Goal: Task Accomplishment & Management: Complete application form

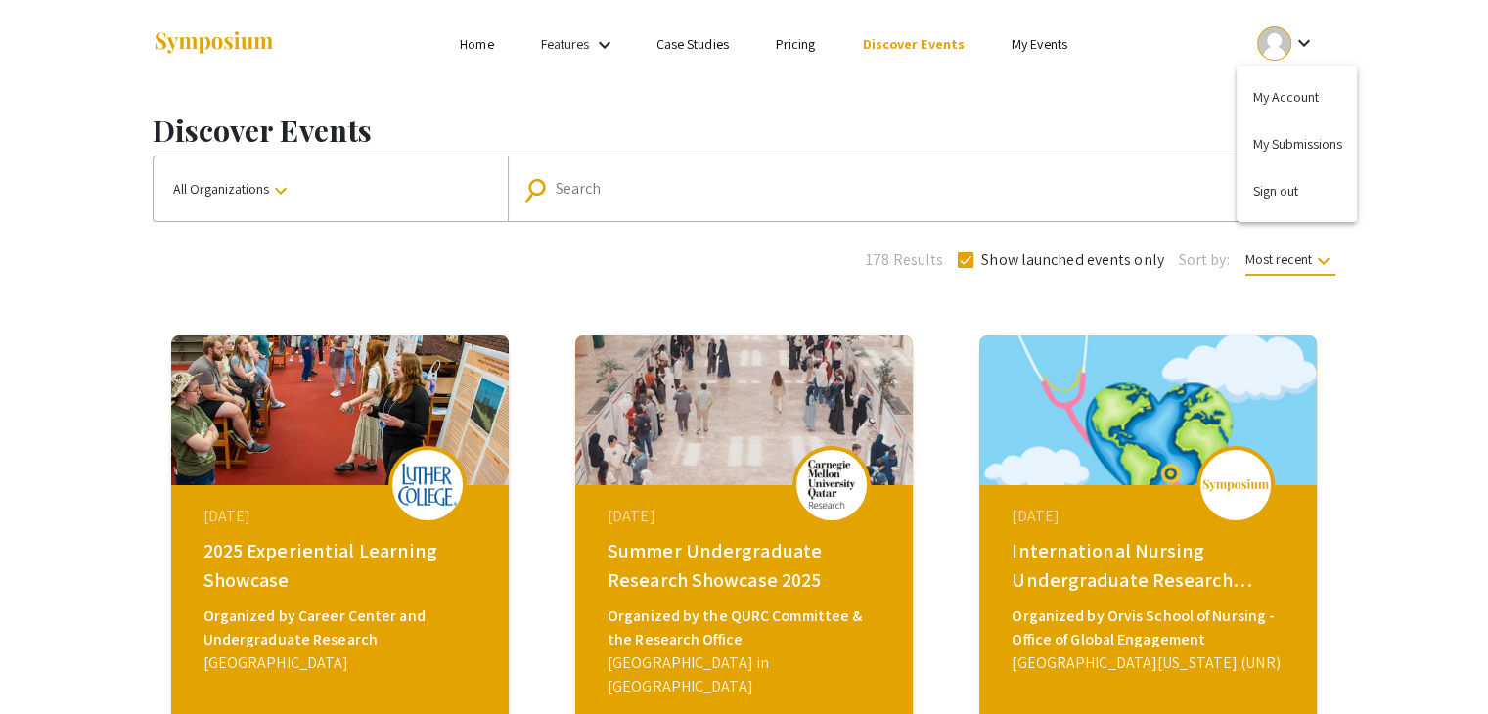
click at [1037, 35] on div at bounding box center [744, 357] width 1488 height 714
click at [1037, 35] on link "My Events" at bounding box center [1040, 44] width 56 height 18
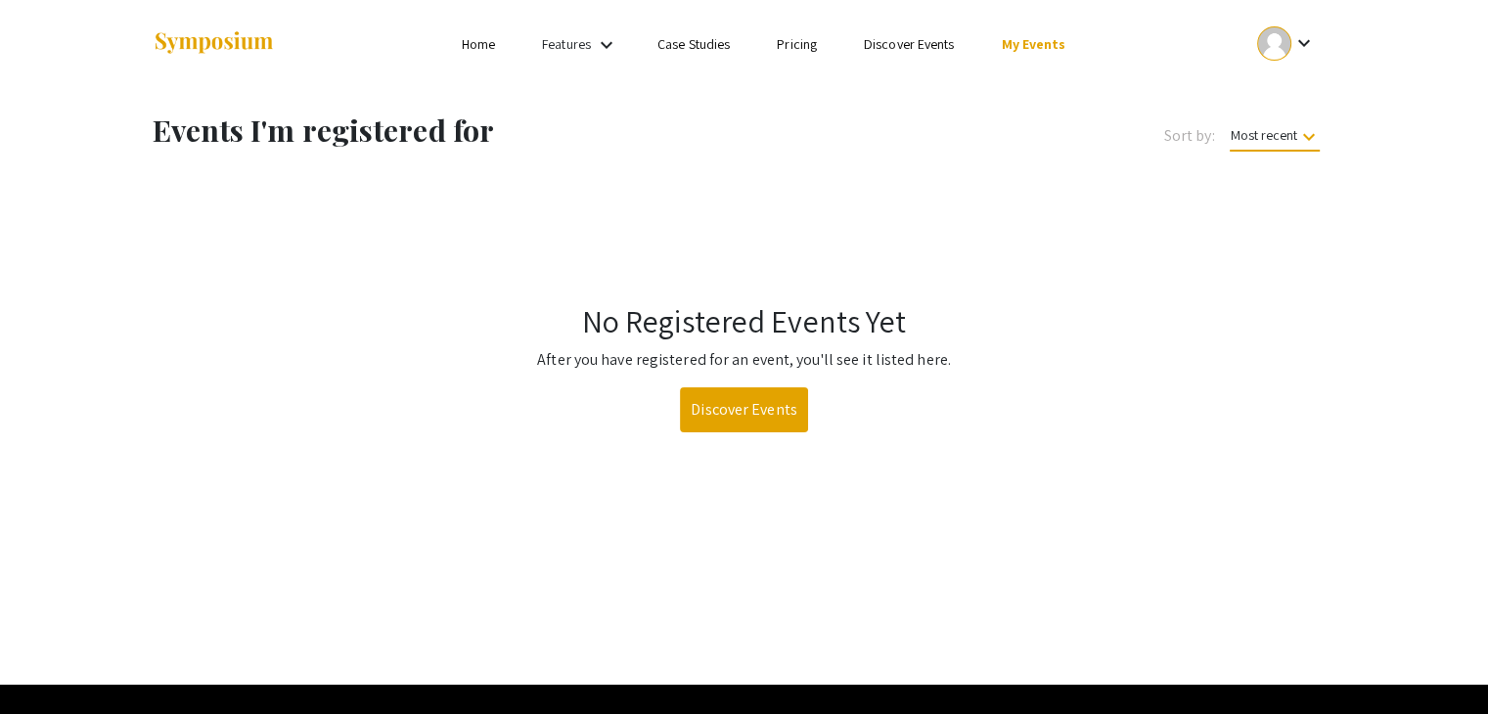
click at [1037, 35] on link "My Events" at bounding box center [1033, 44] width 65 height 18
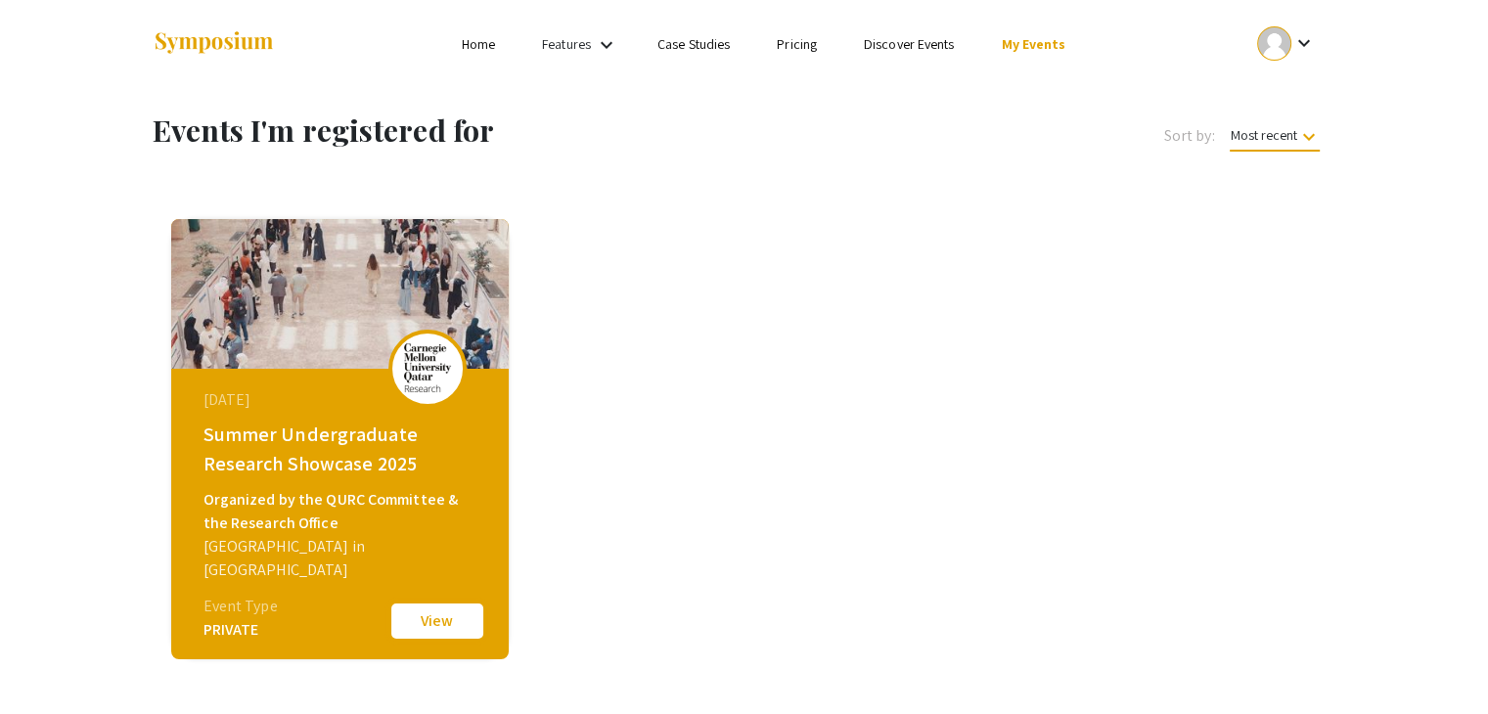
click at [436, 630] on button "View" at bounding box center [437, 621] width 98 height 41
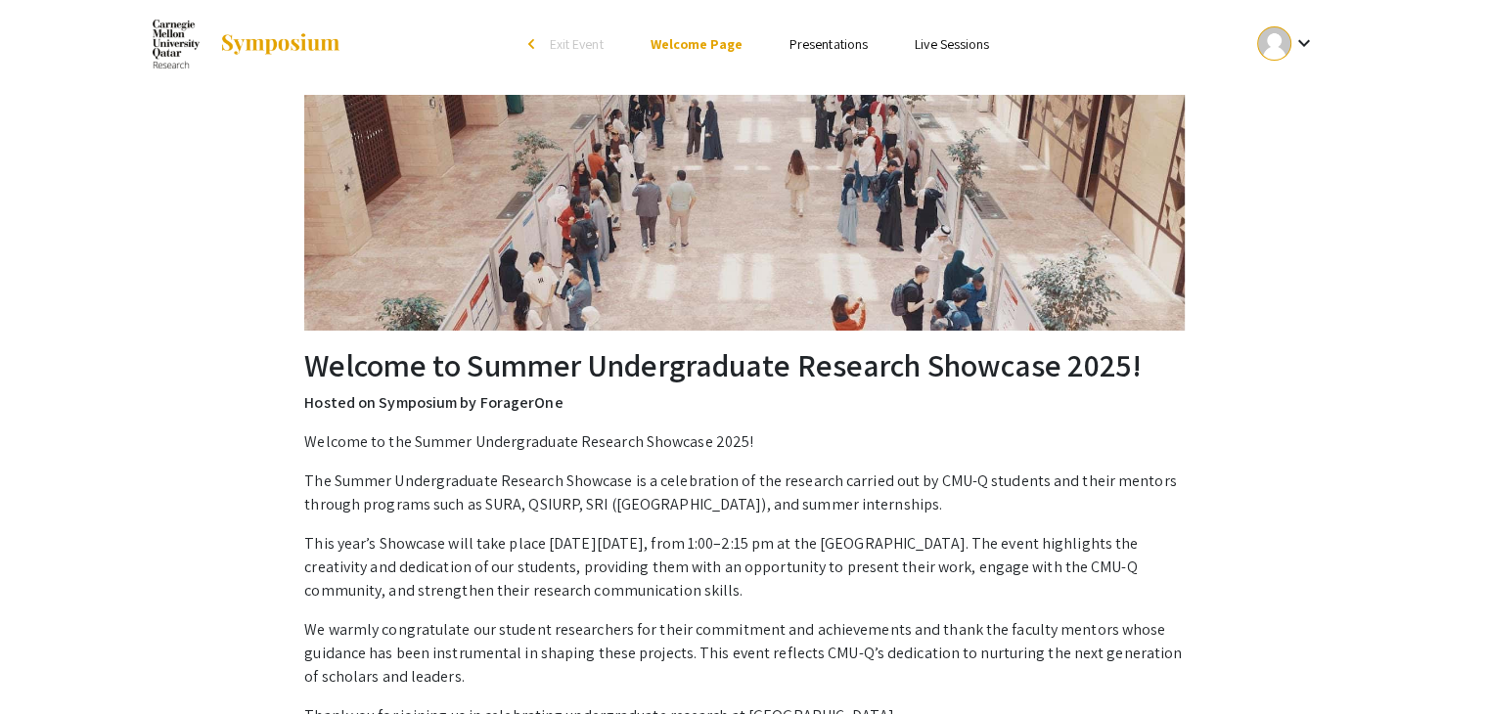
click at [828, 43] on link "Presentations" at bounding box center [829, 44] width 78 height 18
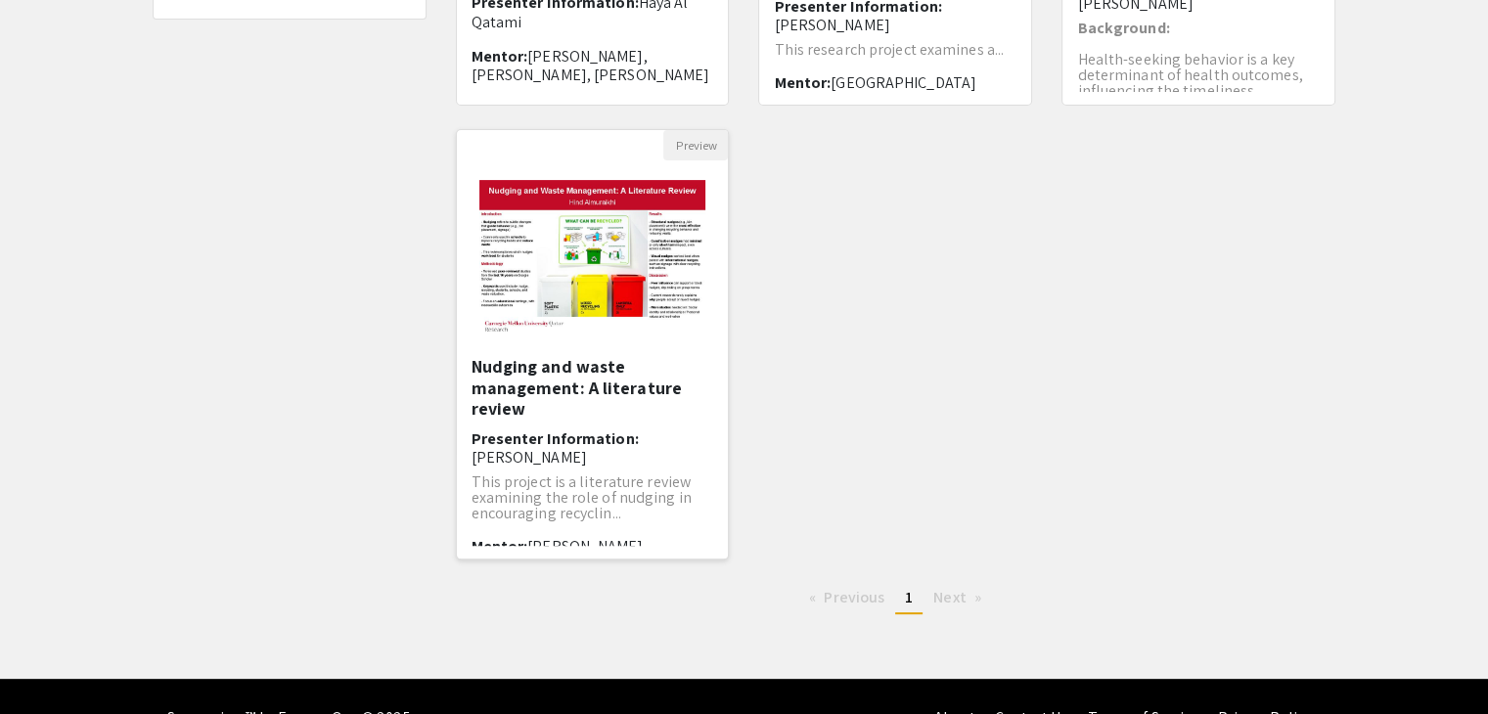
scroll to position [582, 0]
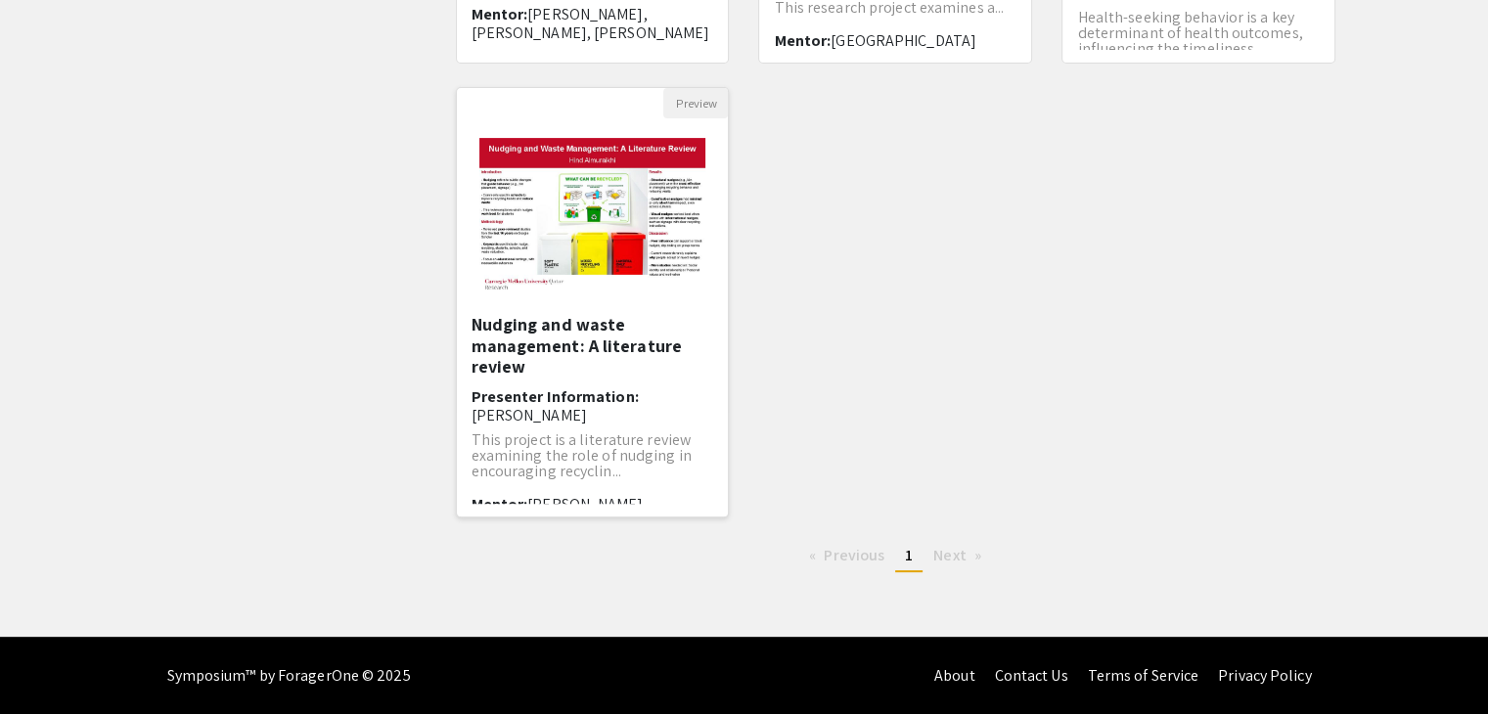
click at [617, 318] on h5 "Nudging and waste management: A literature review" at bounding box center [593, 346] width 243 height 64
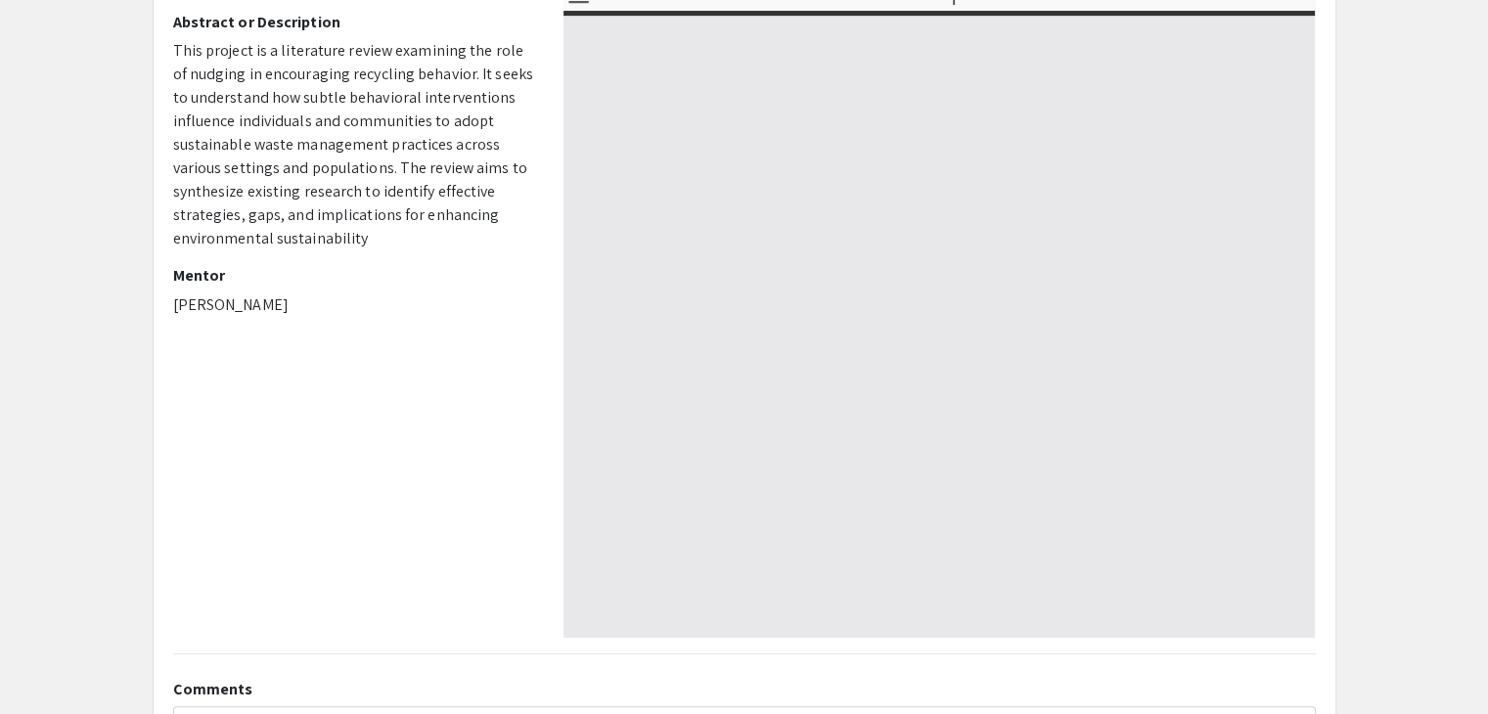
scroll to position [254, 0]
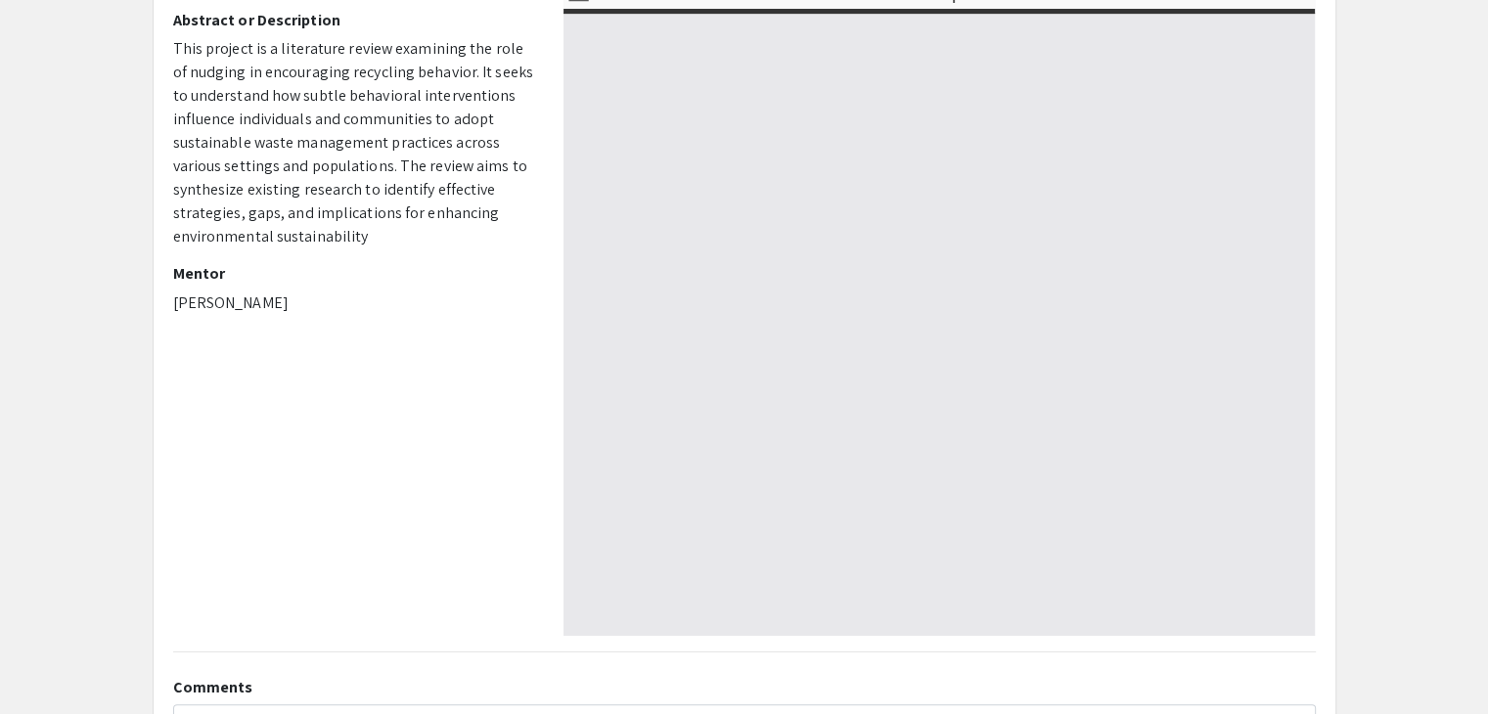
select select "custom"
type input "0"
select select "custom"
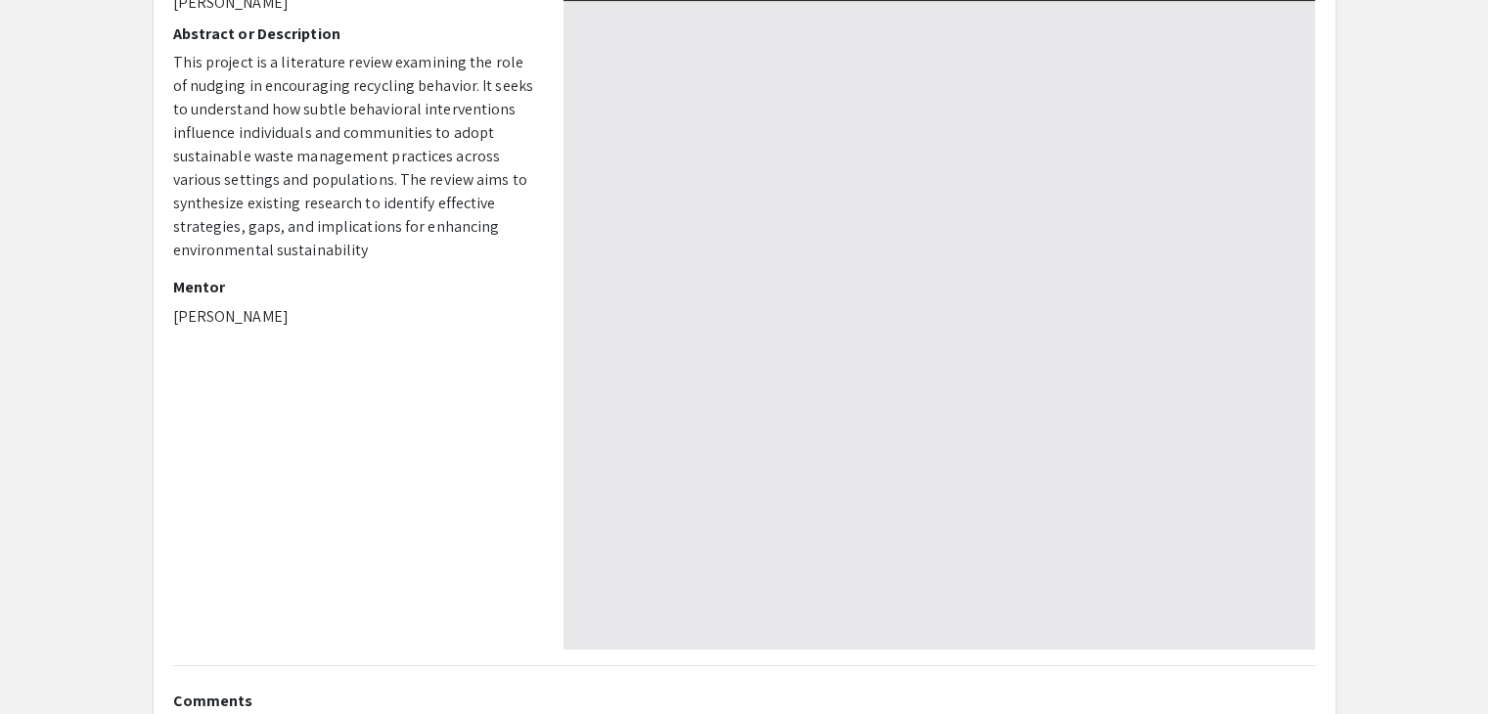
type input "1"
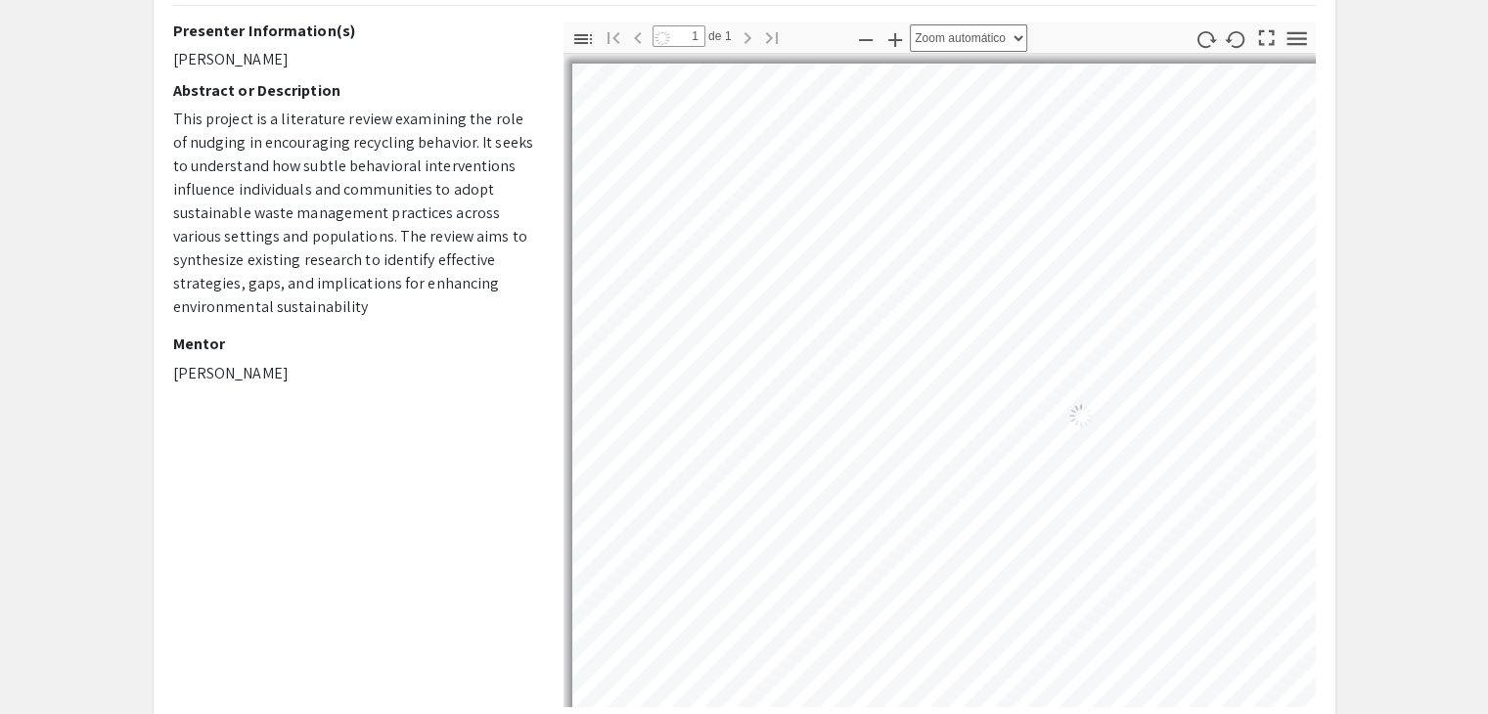
select select "auto"
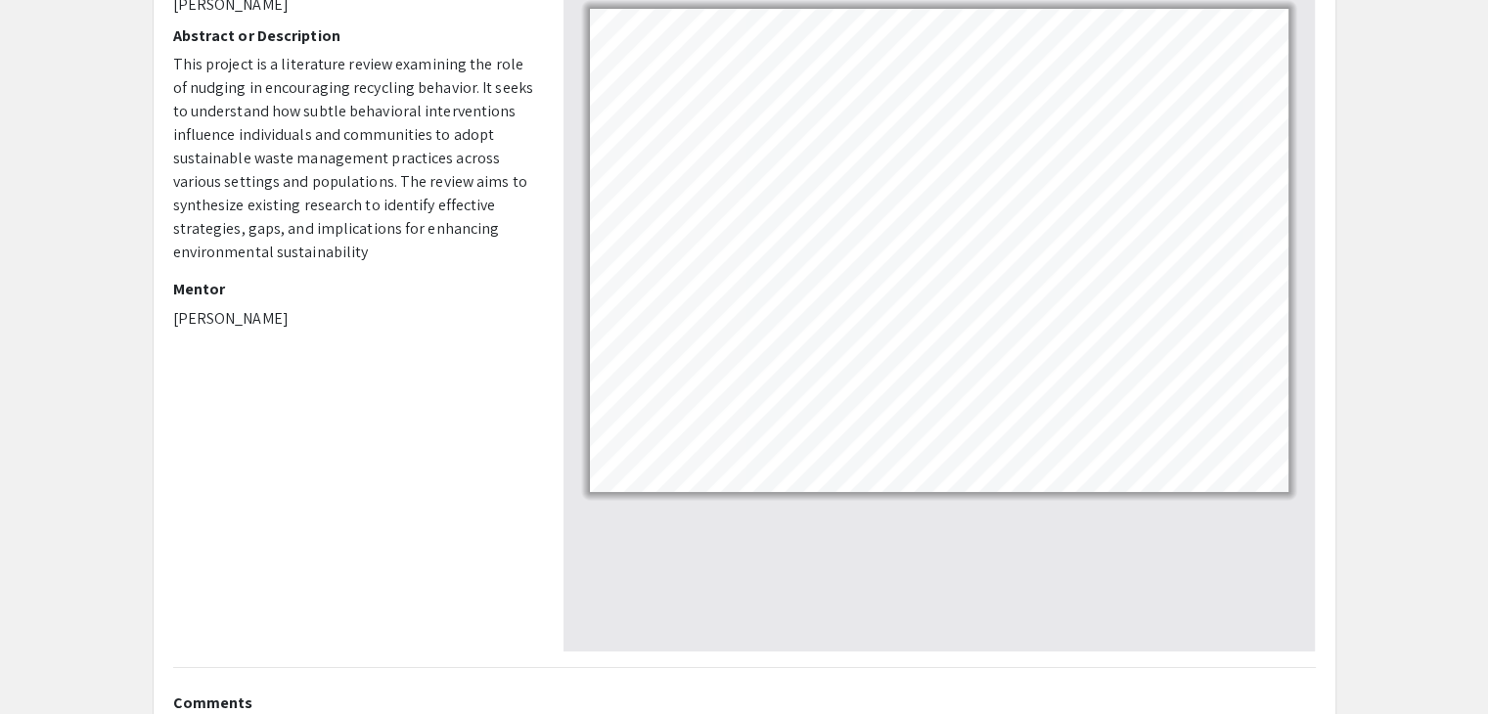
scroll to position [242, 0]
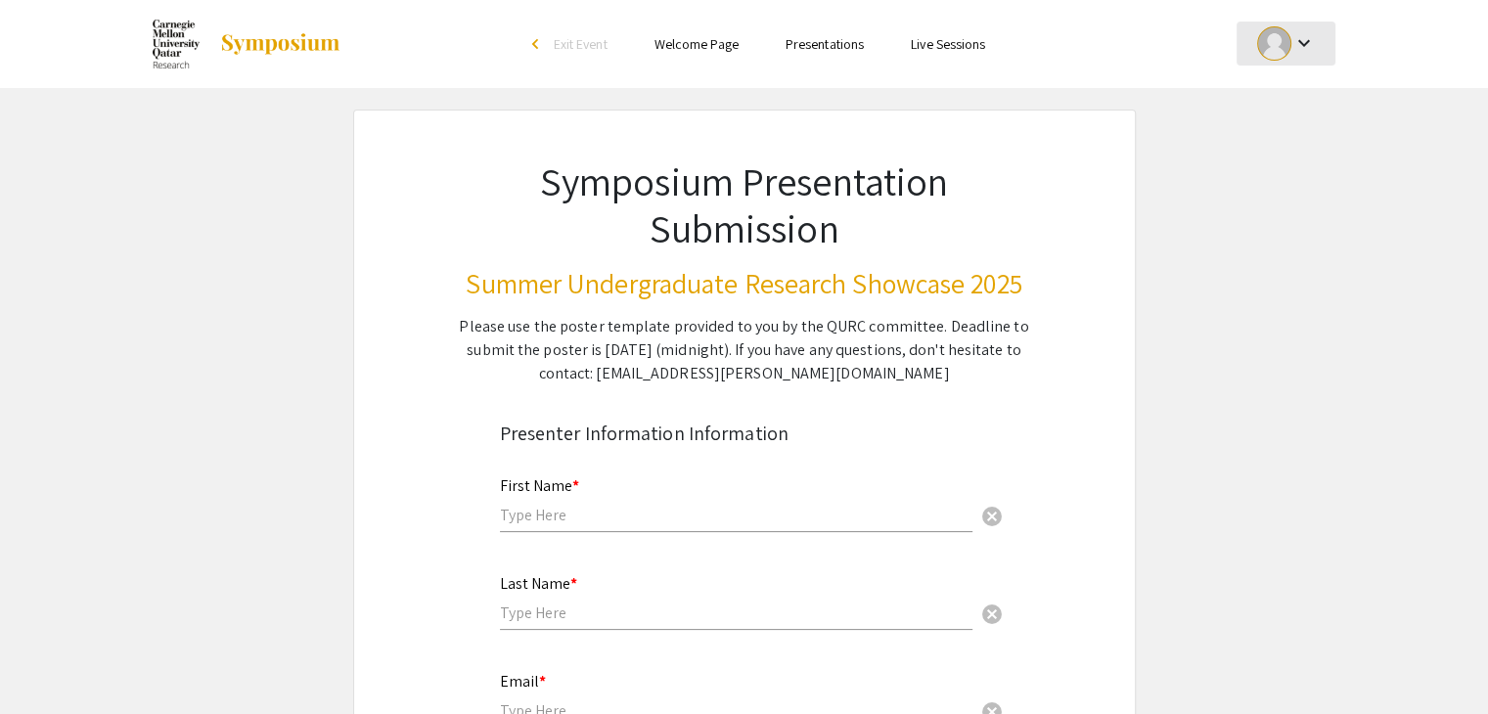
click at [1297, 62] on div "keyboard_arrow_down" at bounding box center [1287, 44] width 68 height 44
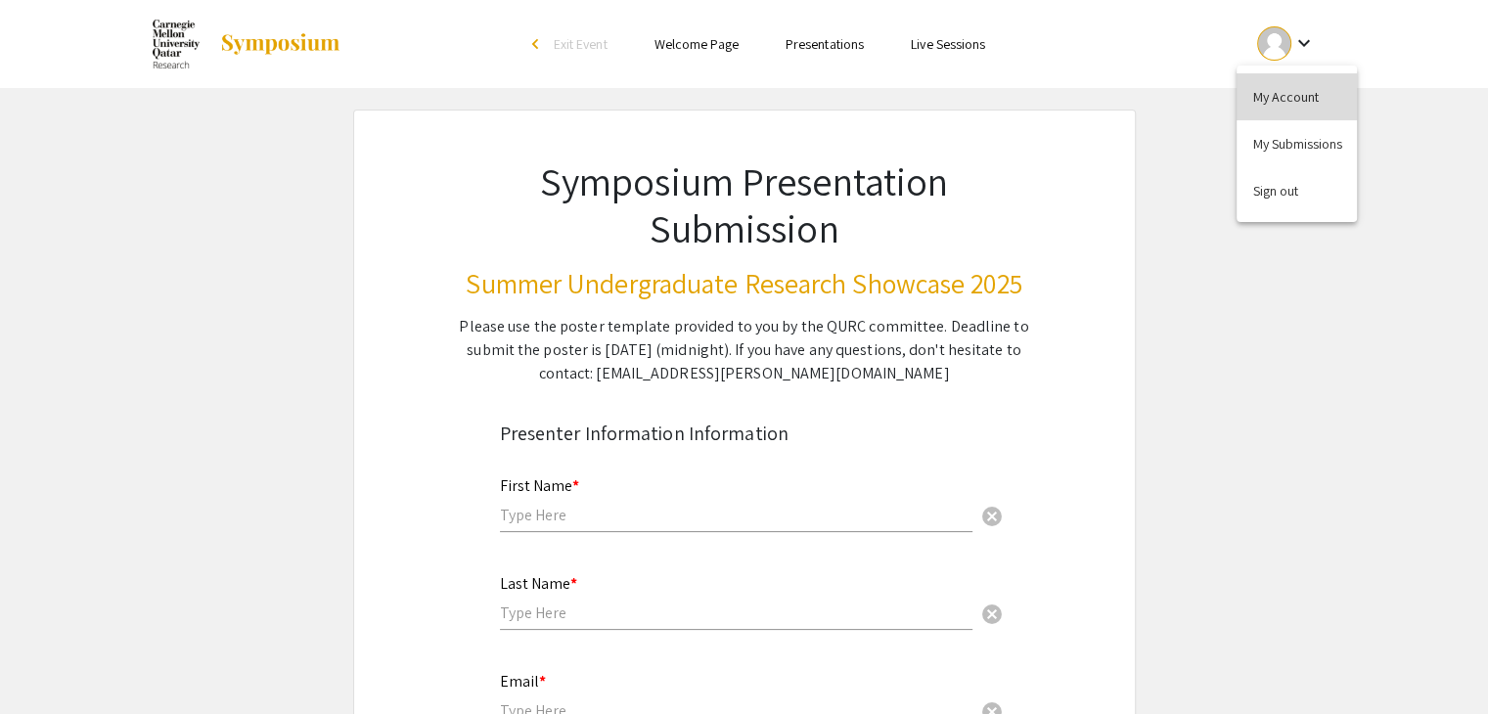
drag, startPoint x: 1285, startPoint y: 87, endPoint x: 1307, endPoint y: 103, distance: 27.4
click at [1307, 103] on button "My Account" at bounding box center [1297, 96] width 120 height 47
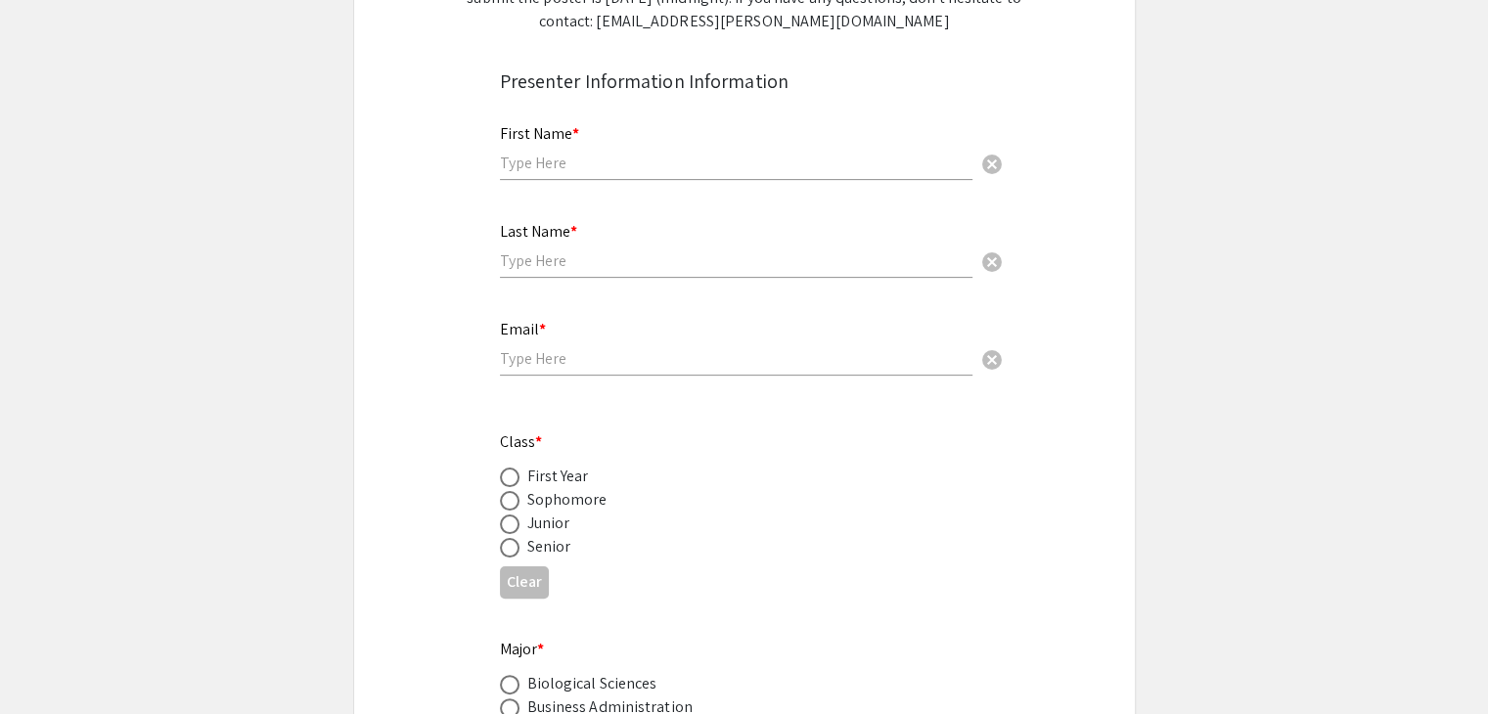
scroll to position [354, 0]
click at [531, 151] on input "text" at bounding box center [736, 161] width 473 height 21
type input "[PERSON_NAME]"
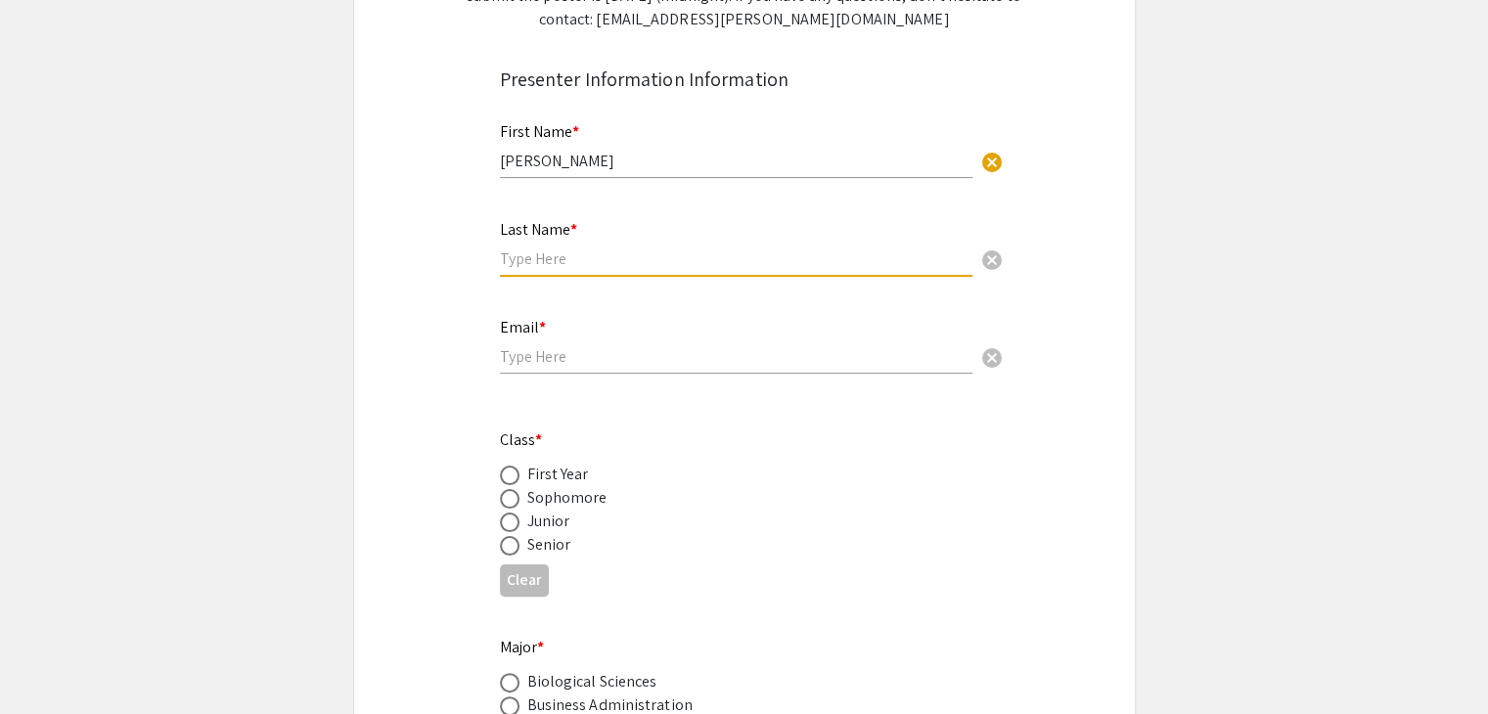
click at [544, 264] on input "text" at bounding box center [736, 259] width 473 height 21
type input "[PERSON_NAME]"
click at [552, 357] on input "email" at bounding box center [736, 356] width 473 height 21
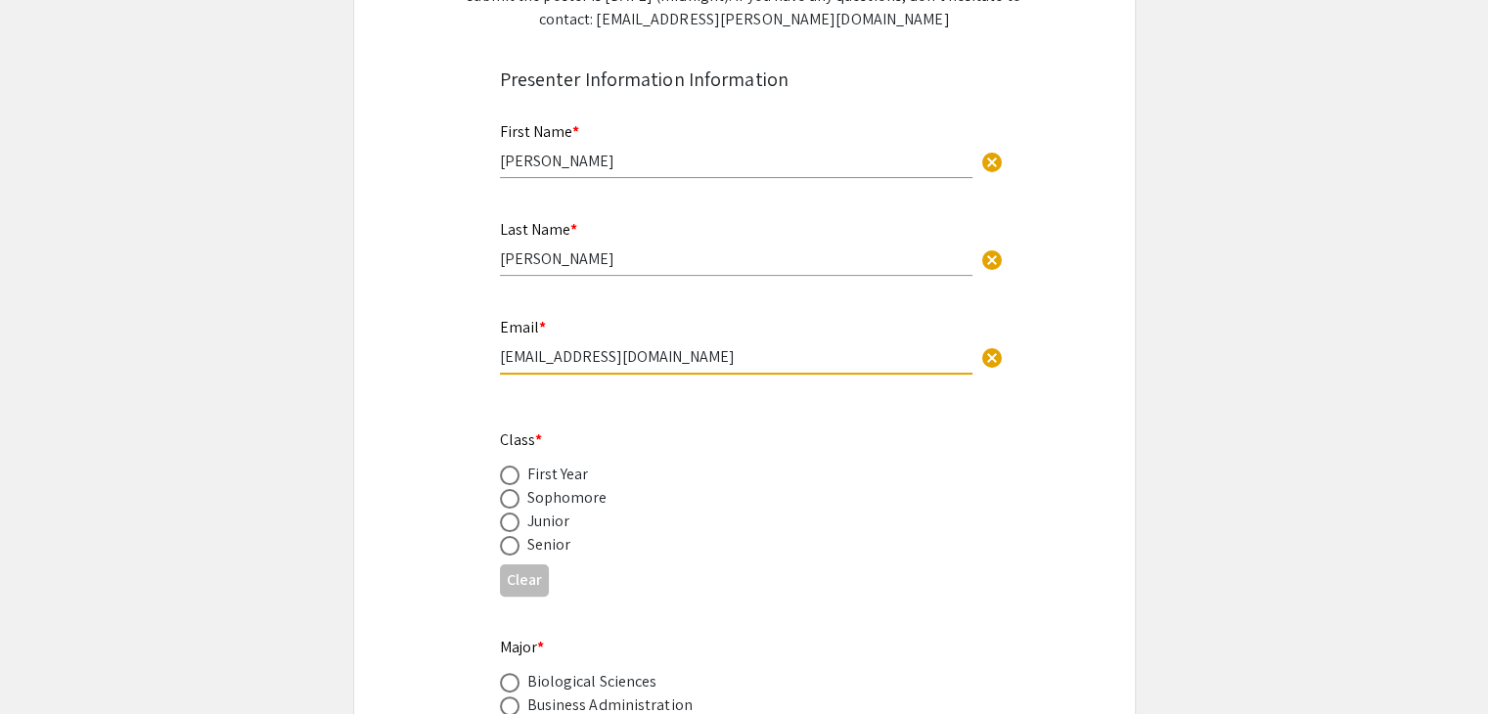
type input "[EMAIL_ADDRESS][DOMAIN_NAME]"
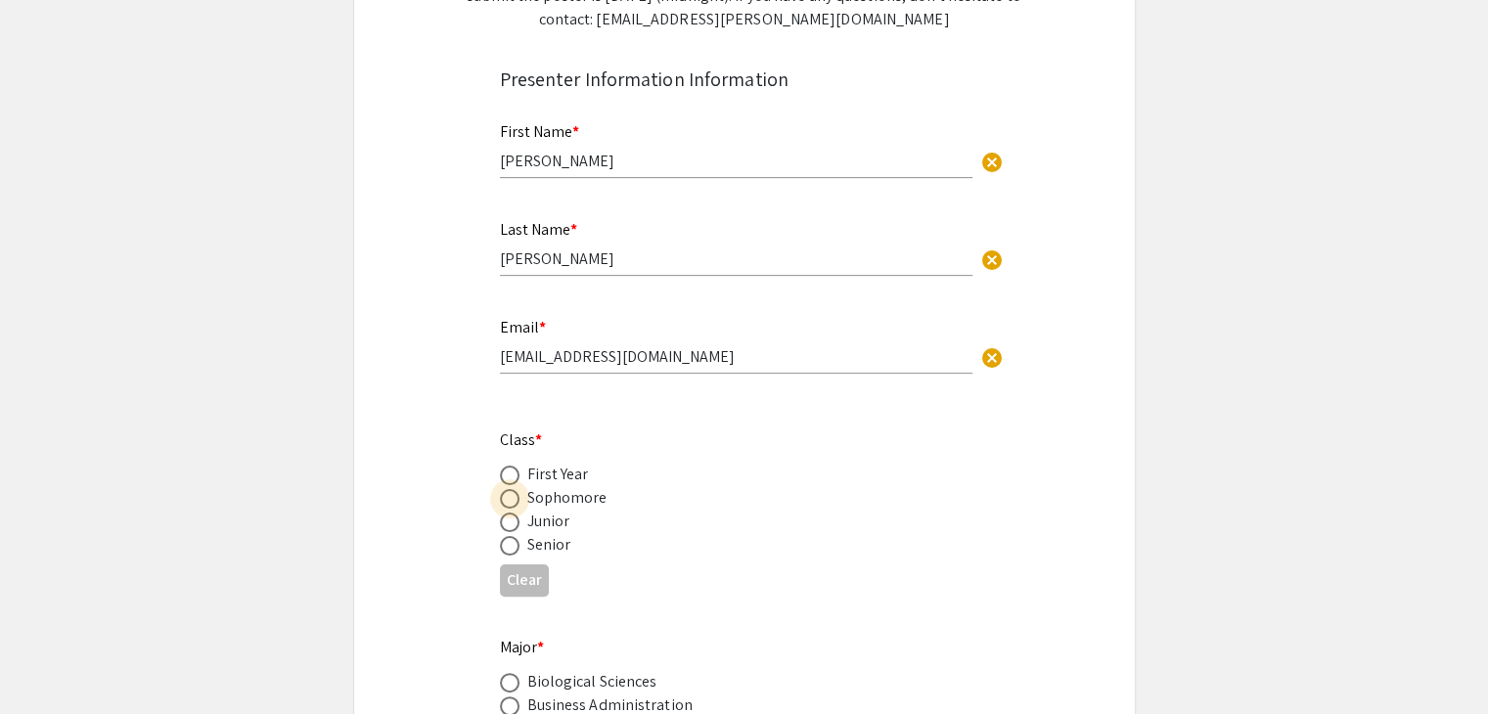
click at [508, 499] on span at bounding box center [510, 499] width 20 height 20
click at [508, 499] on input "radio" at bounding box center [510, 499] width 20 height 20
radio input "true"
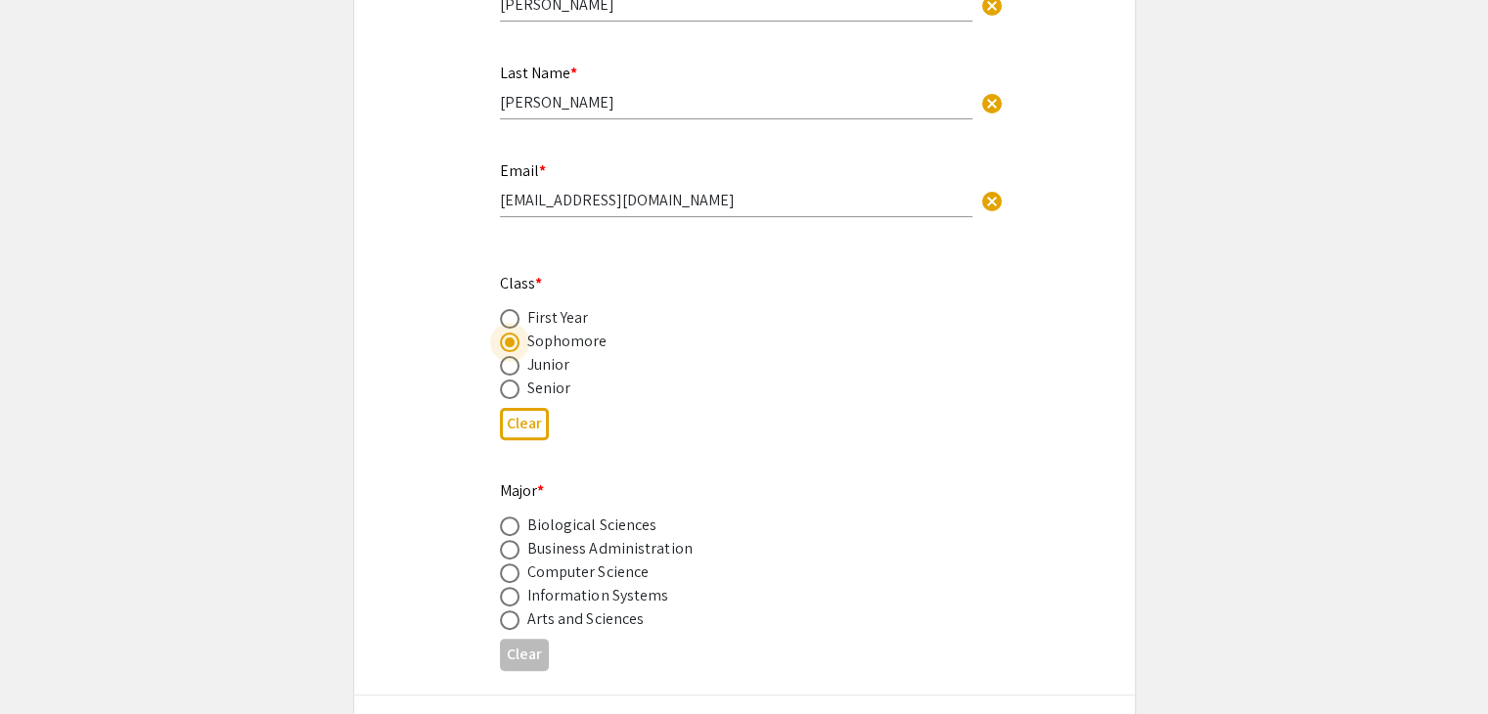
scroll to position [513, 0]
click at [505, 546] on span at bounding box center [510, 548] width 20 height 20
click at [505, 546] on input "radio" at bounding box center [510, 548] width 20 height 20
radio input "true"
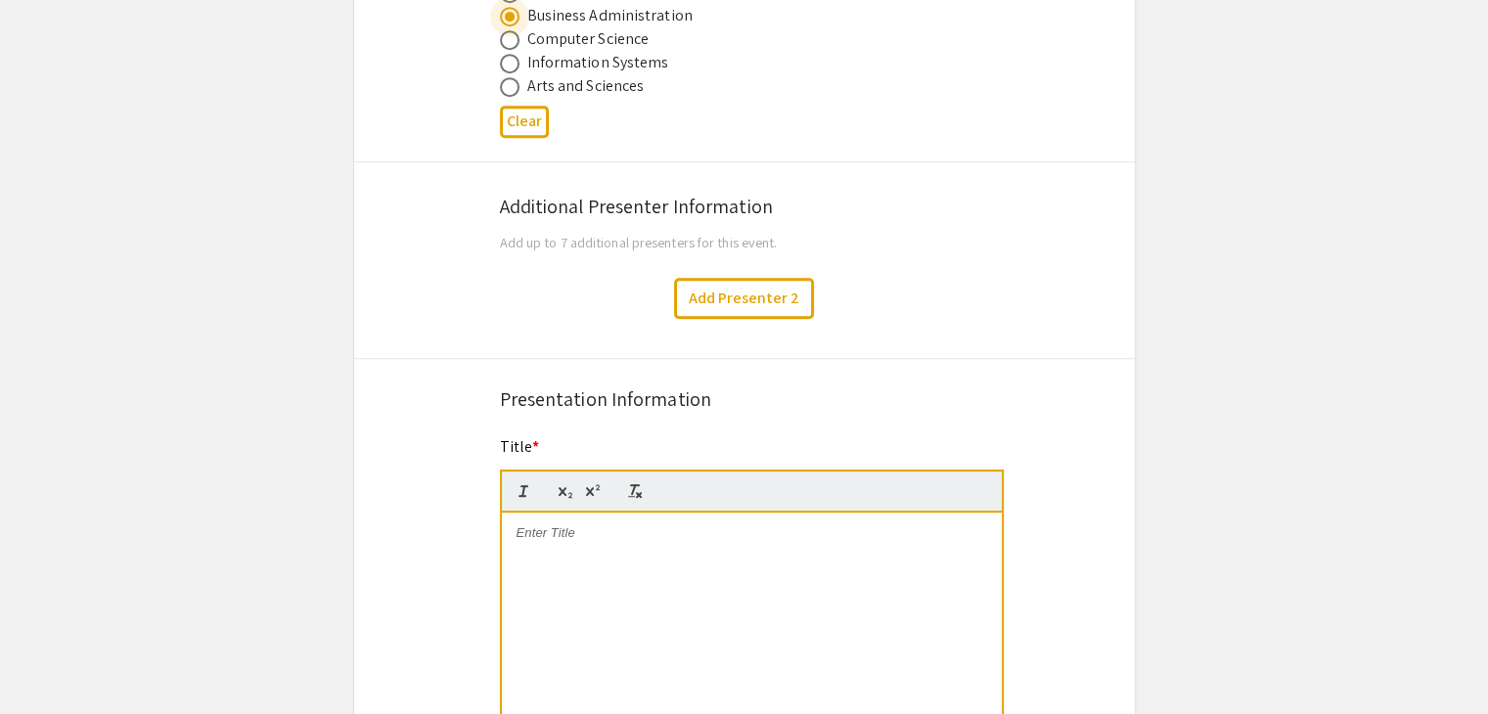
scroll to position [1069, 0]
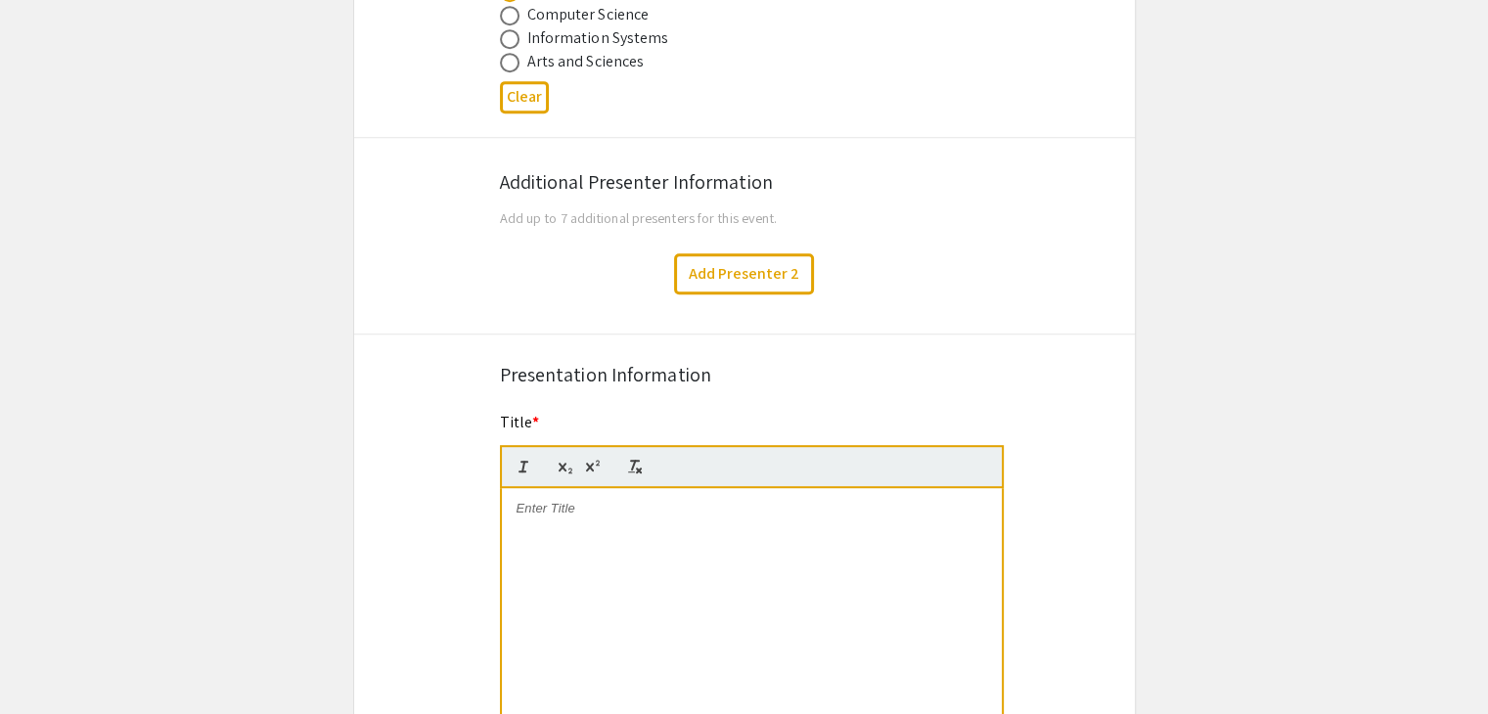
click at [613, 492] on div at bounding box center [752, 635] width 500 height 294
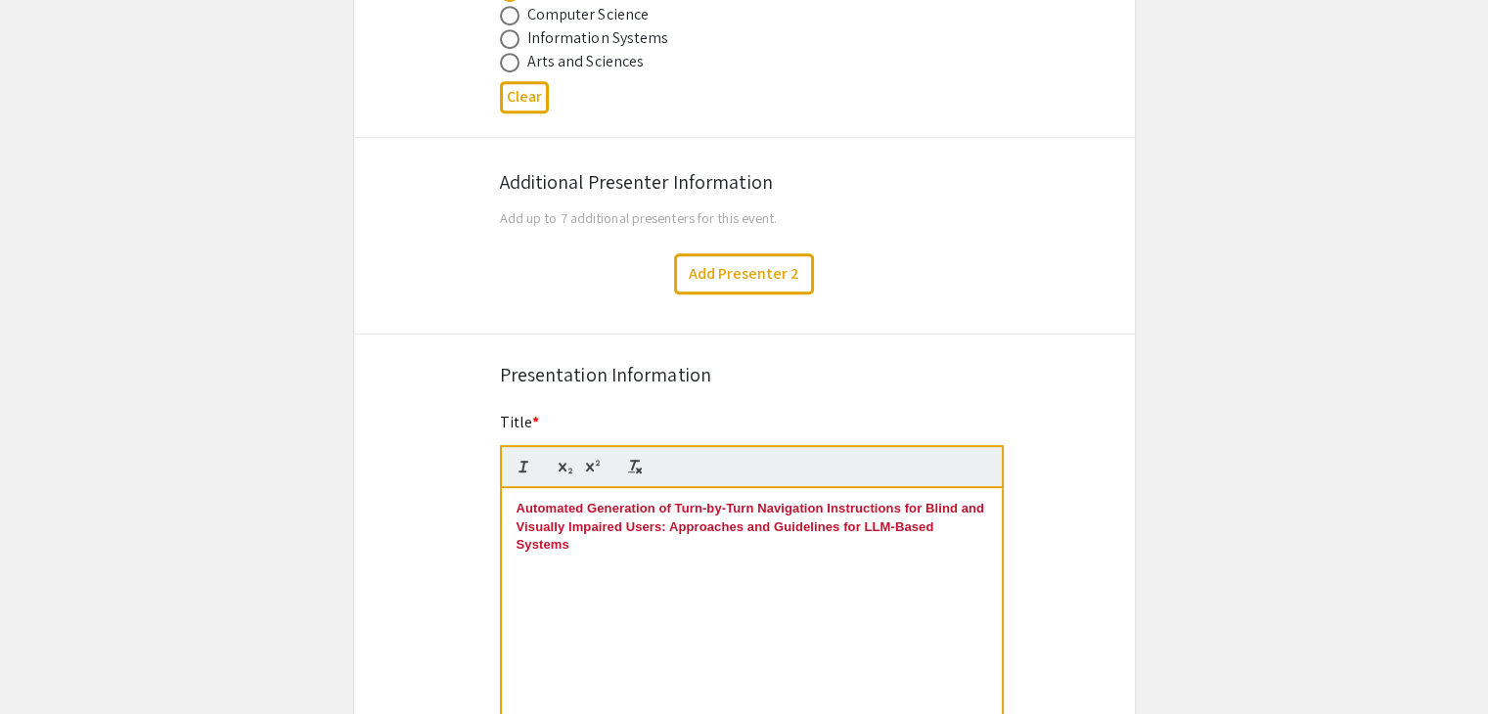
scroll to position [996, 0]
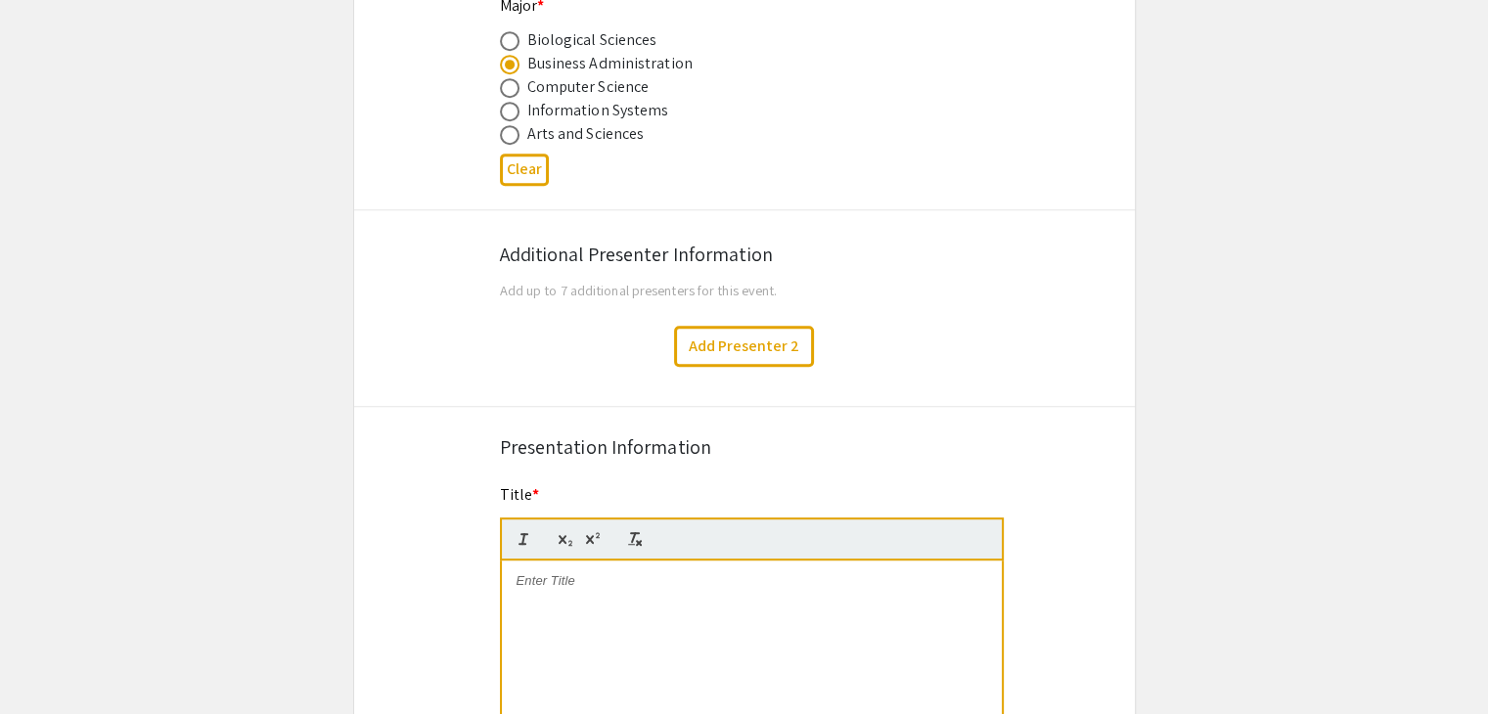
click at [568, 584] on p at bounding box center [752, 581] width 471 height 18
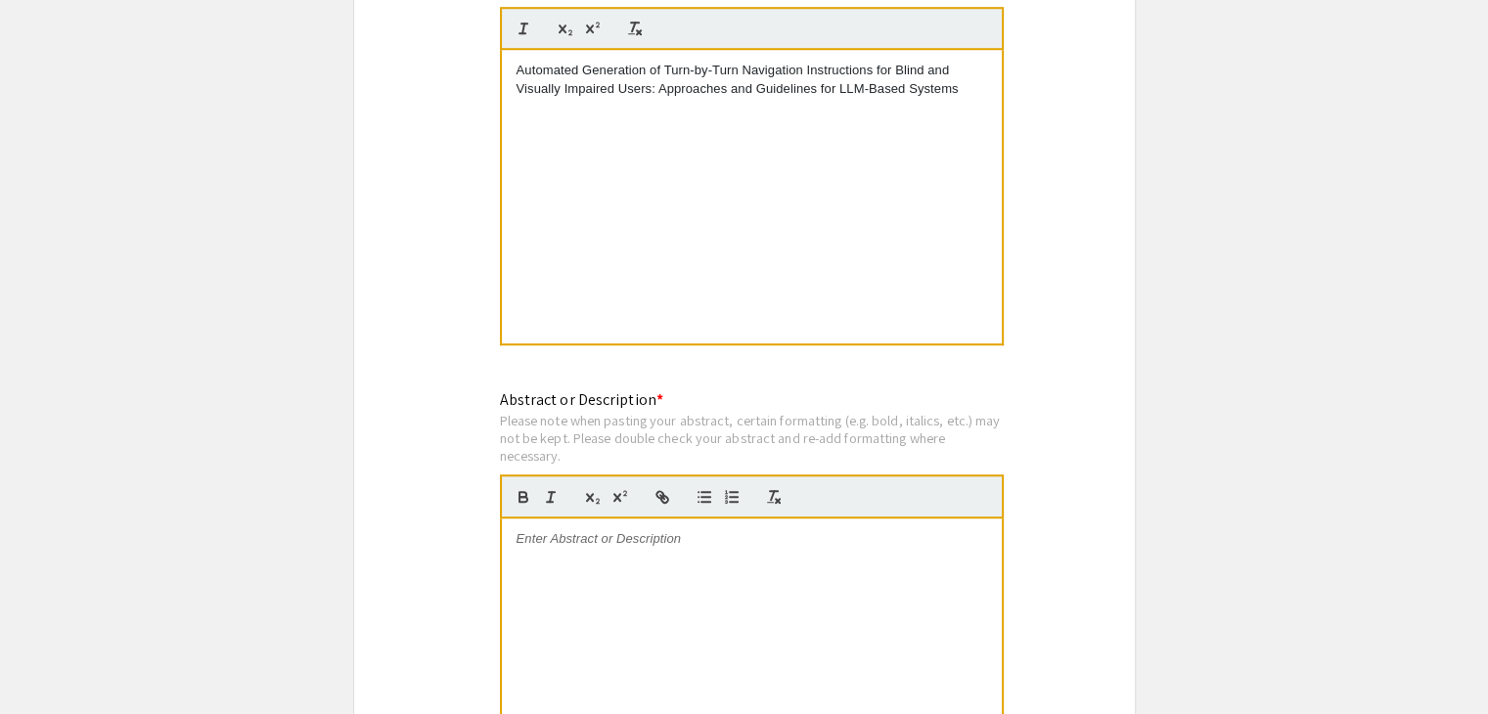
scroll to position [1508, 0]
click at [623, 558] on div at bounding box center [752, 665] width 500 height 294
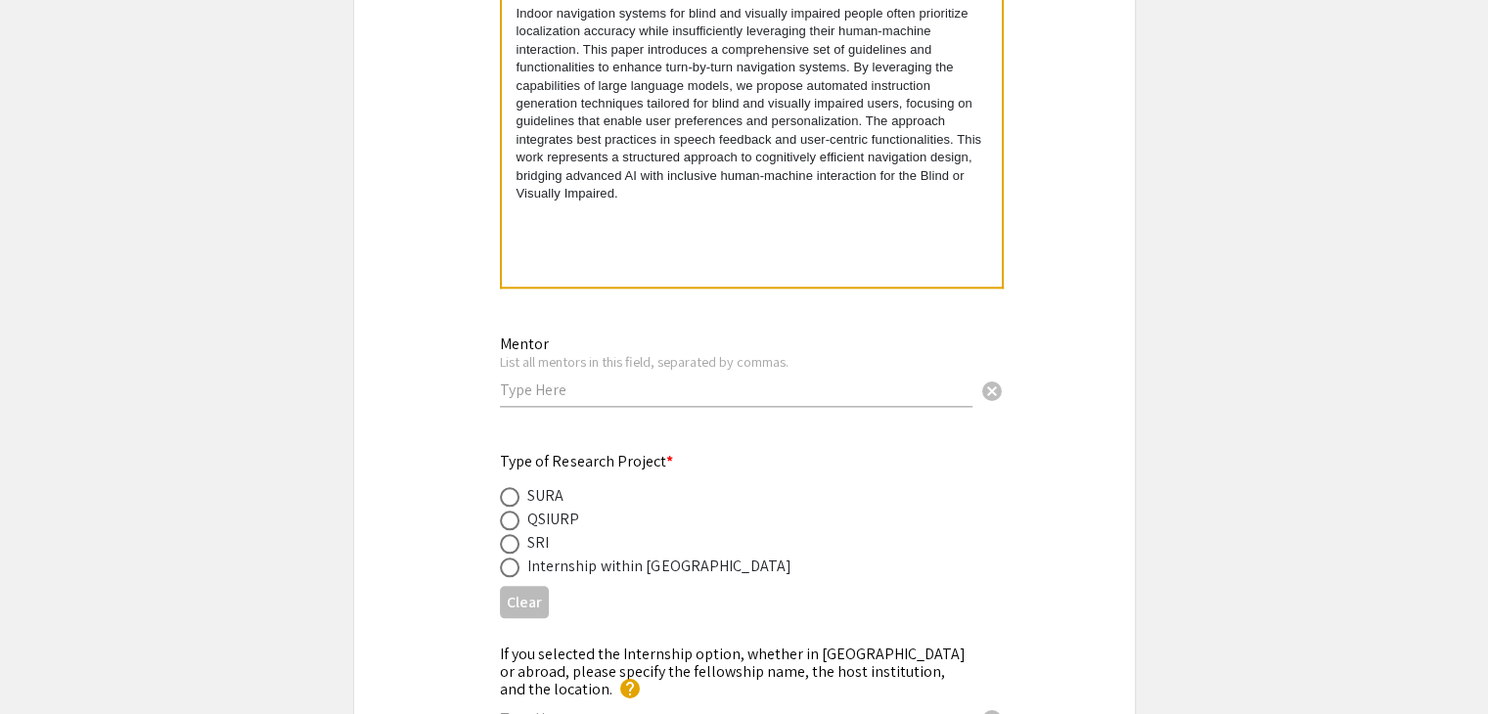
scroll to position [2056, 0]
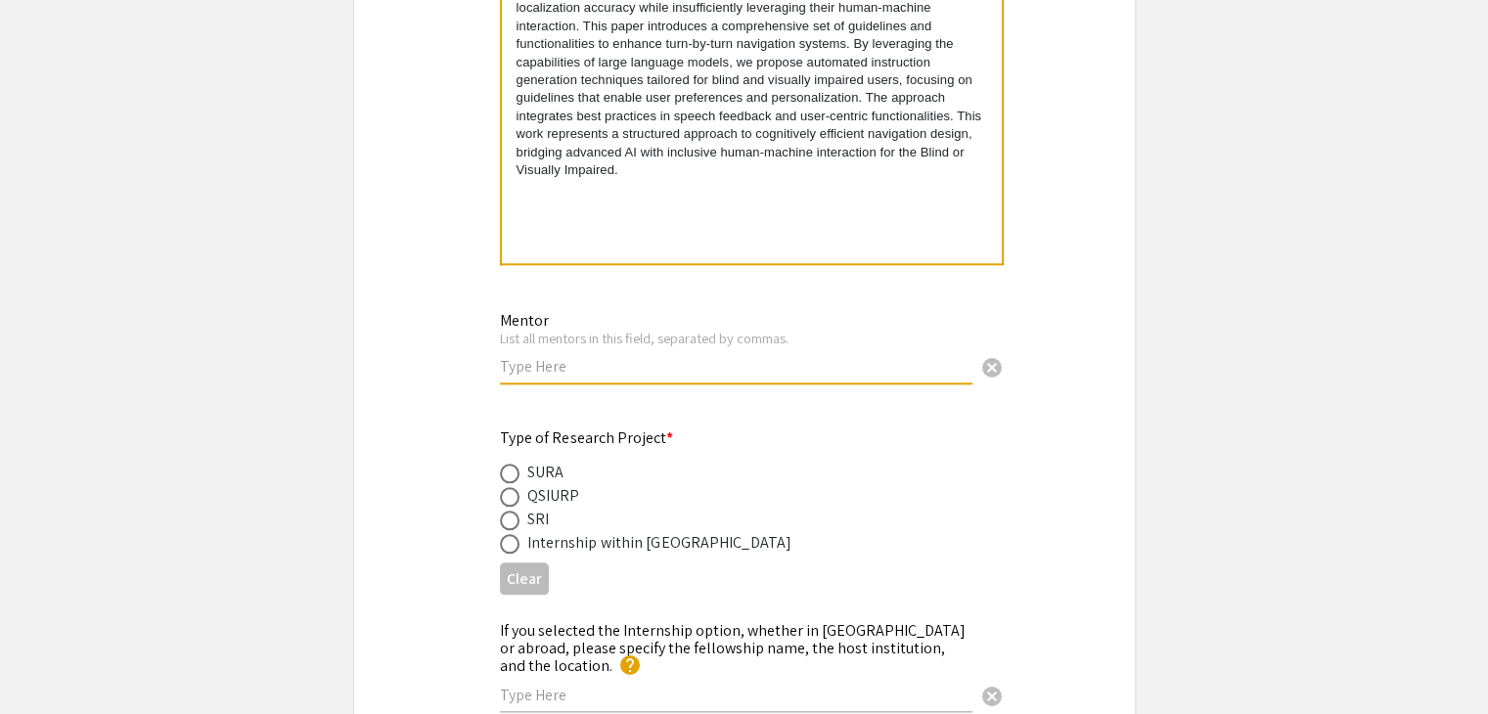
click at [565, 366] on input "text" at bounding box center [736, 366] width 473 height 21
paste input "[PERSON_NAME] [PERSON_NAME]"
paste input "[PERSON_NAME]"
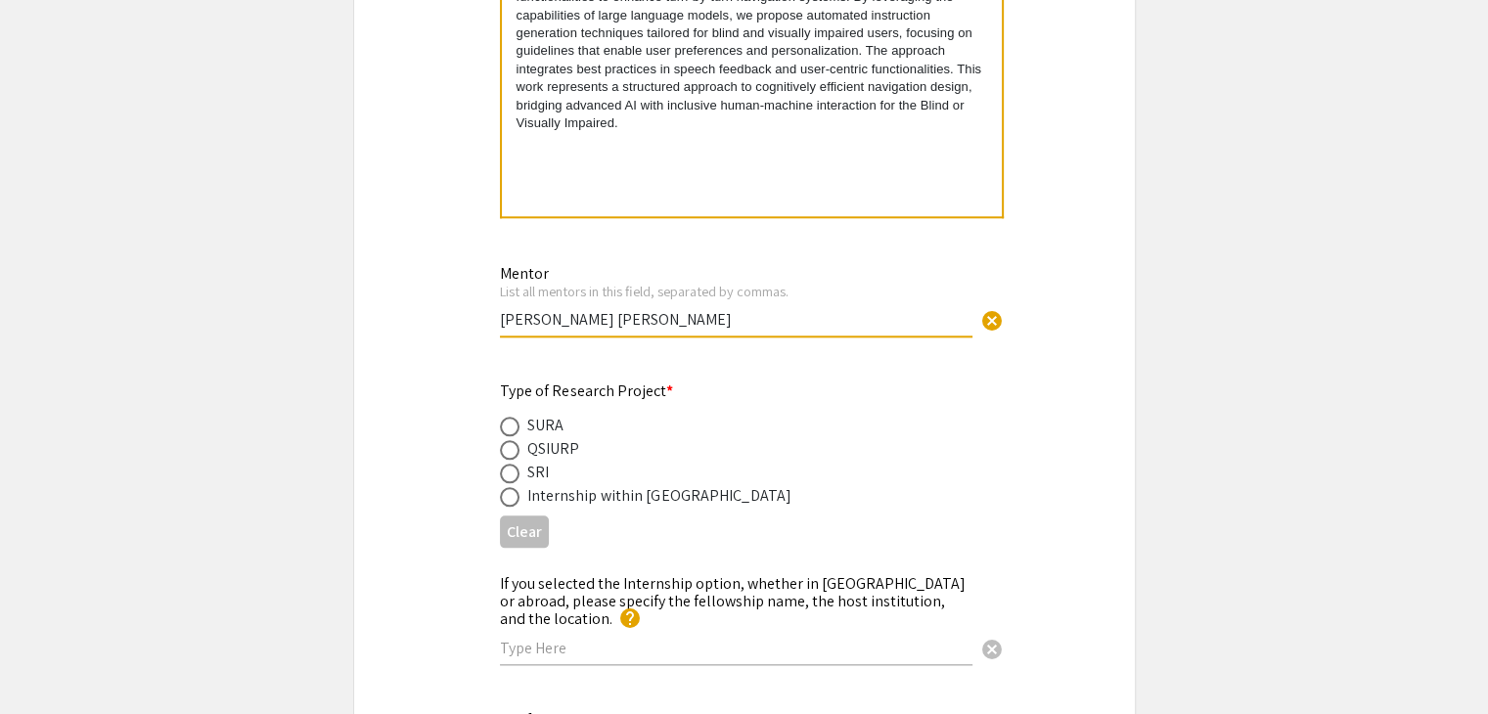
type input "[PERSON_NAME] [PERSON_NAME]"
click at [505, 417] on span at bounding box center [510, 427] width 20 height 20
click at [505, 417] on input "radio" at bounding box center [510, 427] width 20 height 20
radio input "true"
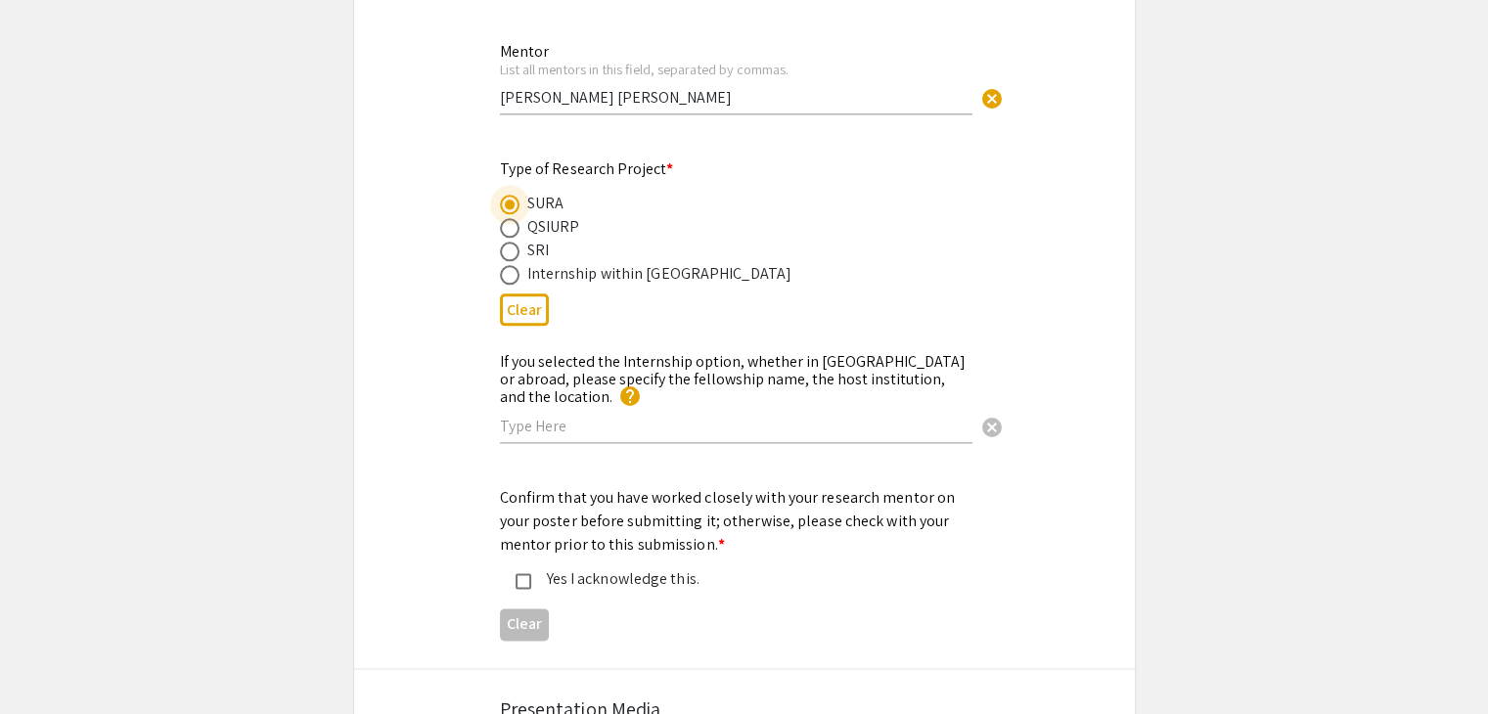
scroll to position [2329, 0]
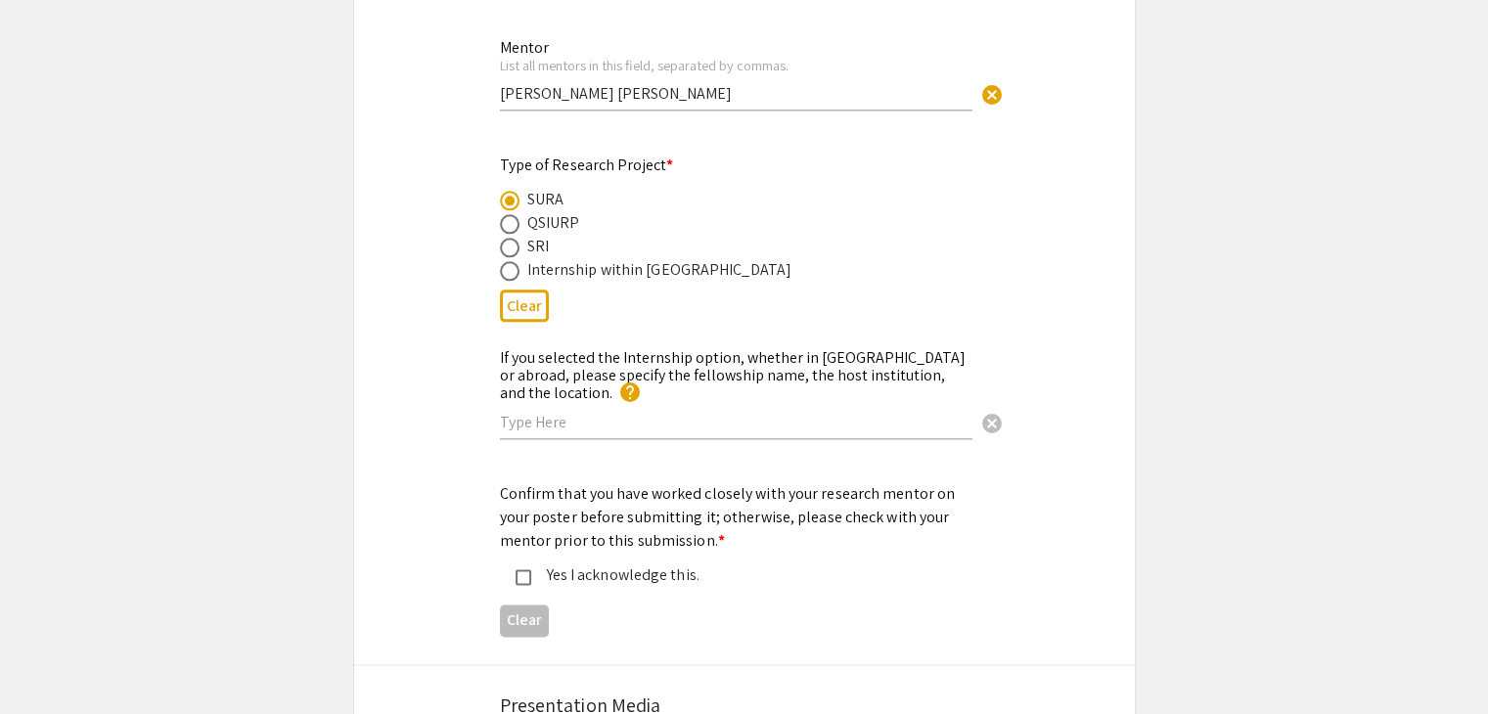
click at [576, 564] on div "Yes I acknowledge this." at bounding box center [736, 575] width 411 height 23
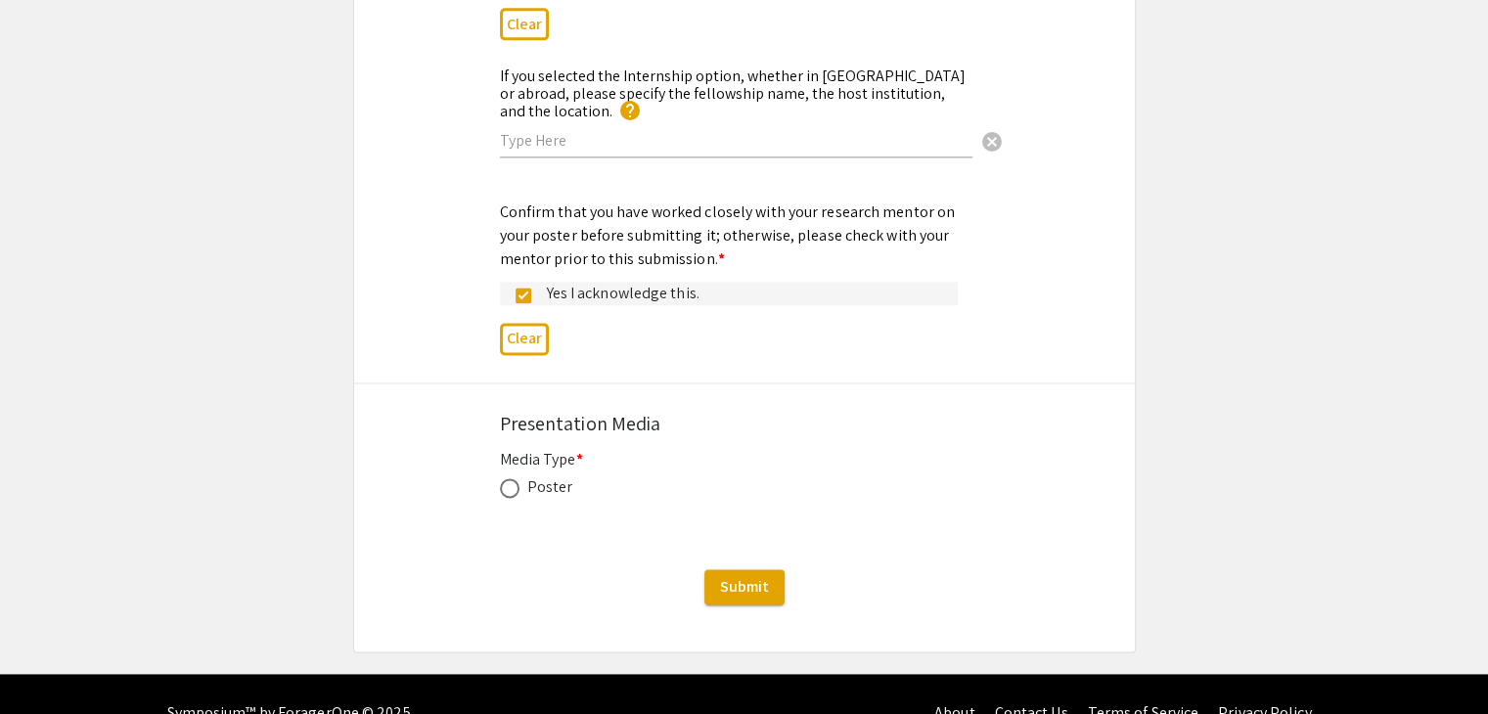
scroll to position [2612, 0]
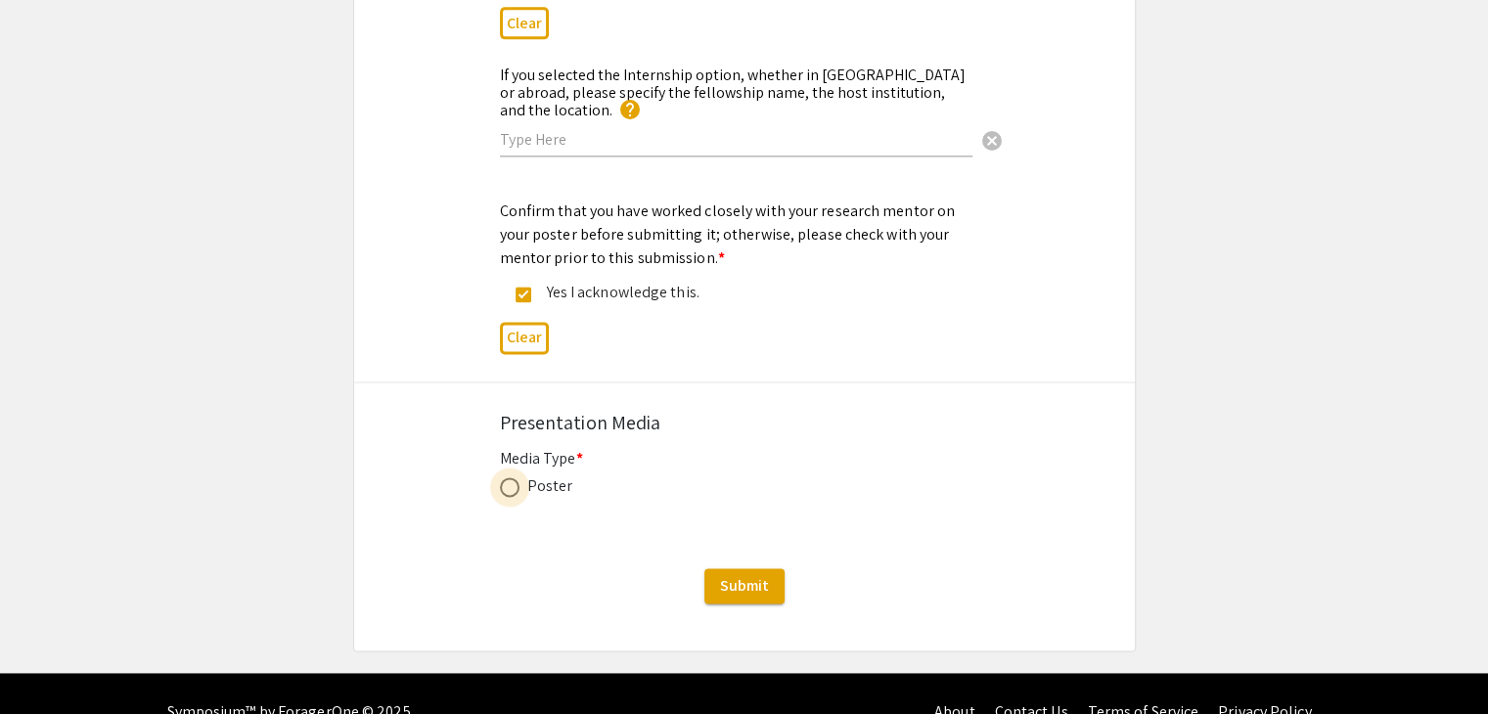
click at [513, 478] on span at bounding box center [510, 488] width 20 height 20
click at [513, 478] on input "radio" at bounding box center [510, 488] width 20 height 20
radio input "true"
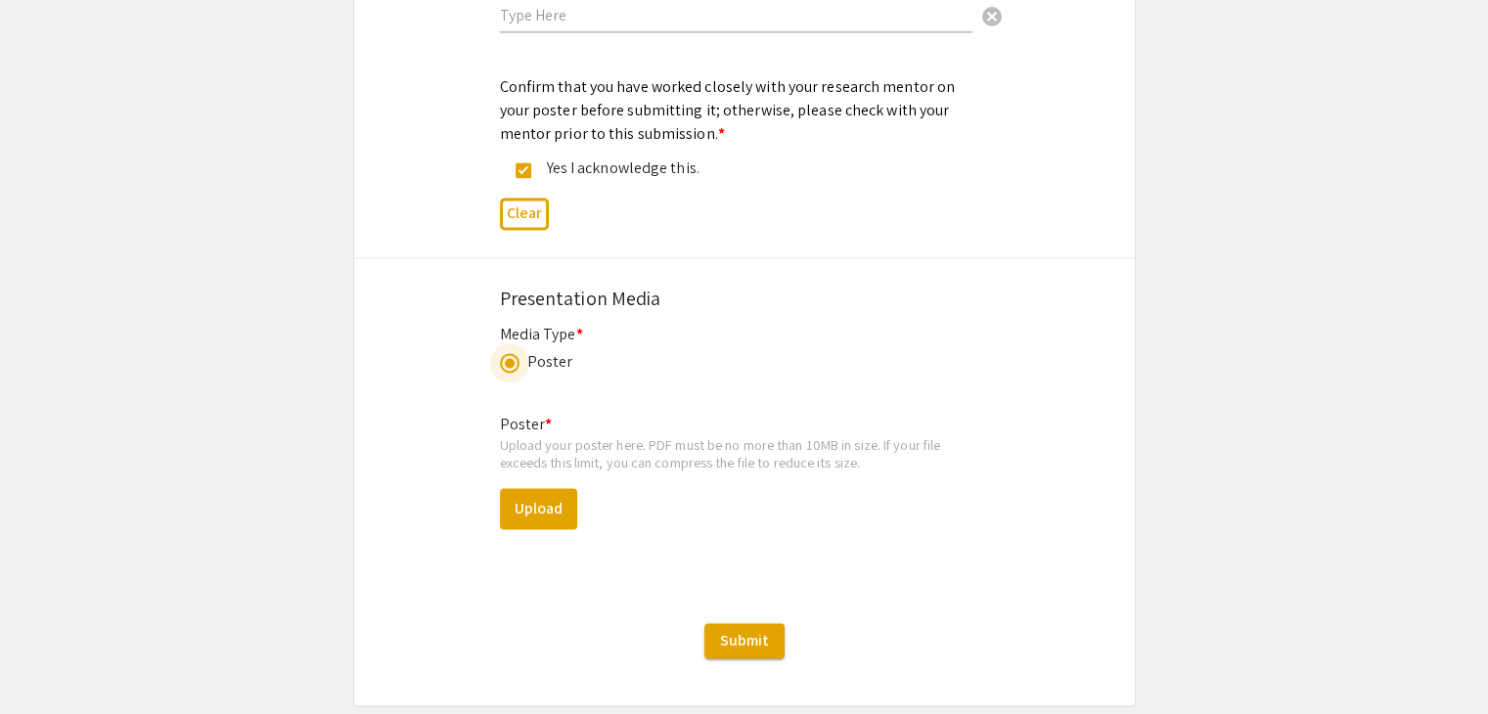
scroll to position [2736, 0]
click at [548, 488] on button "Upload" at bounding box center [538, 508] width 77 height 41
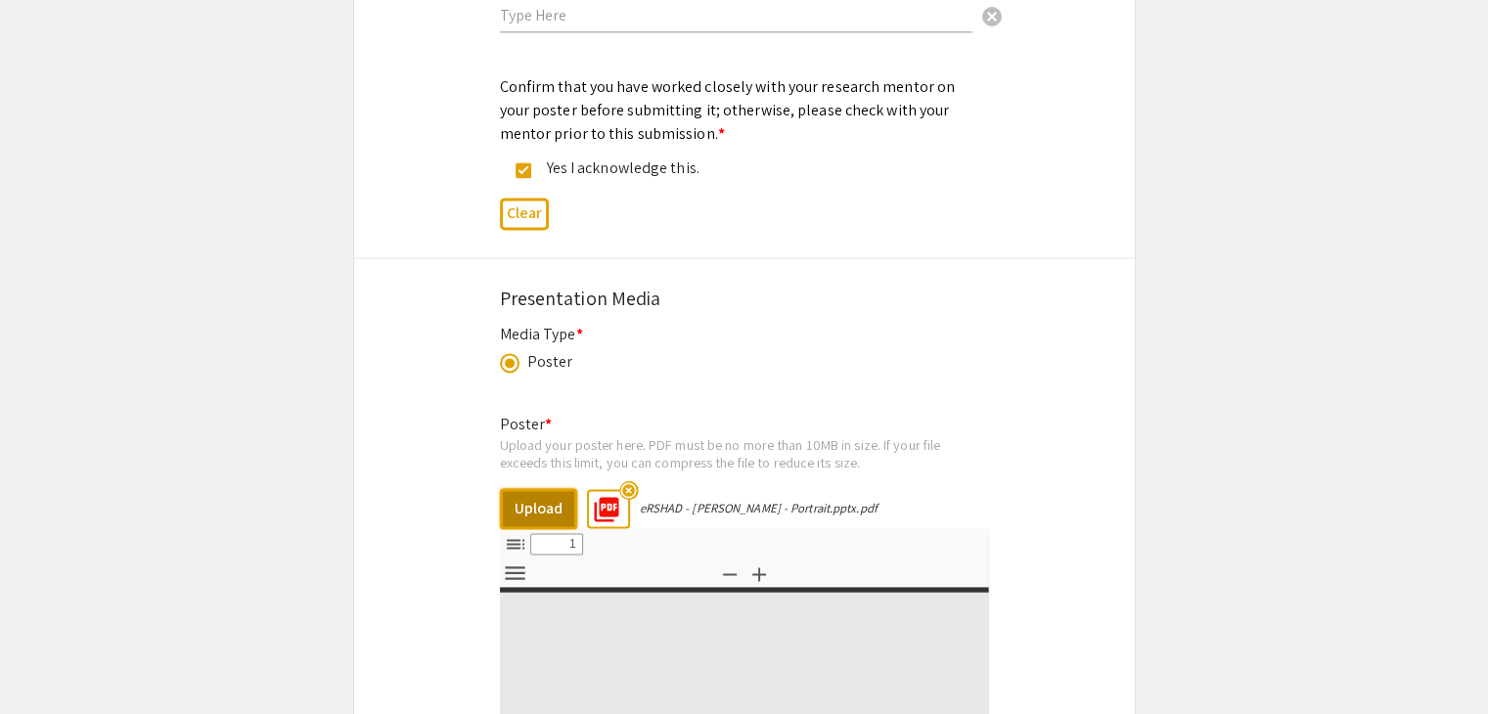
select select "custom"
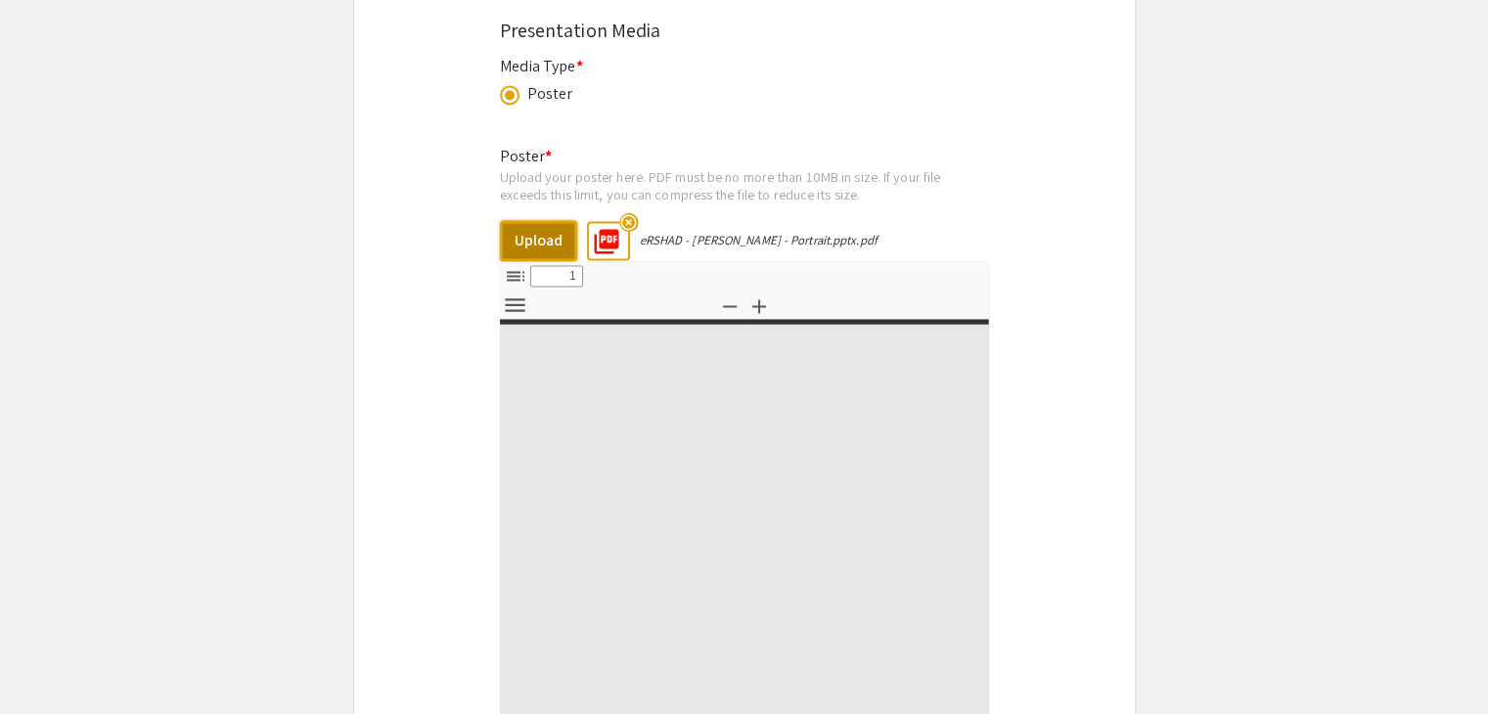
type input "0"
select select "custom"
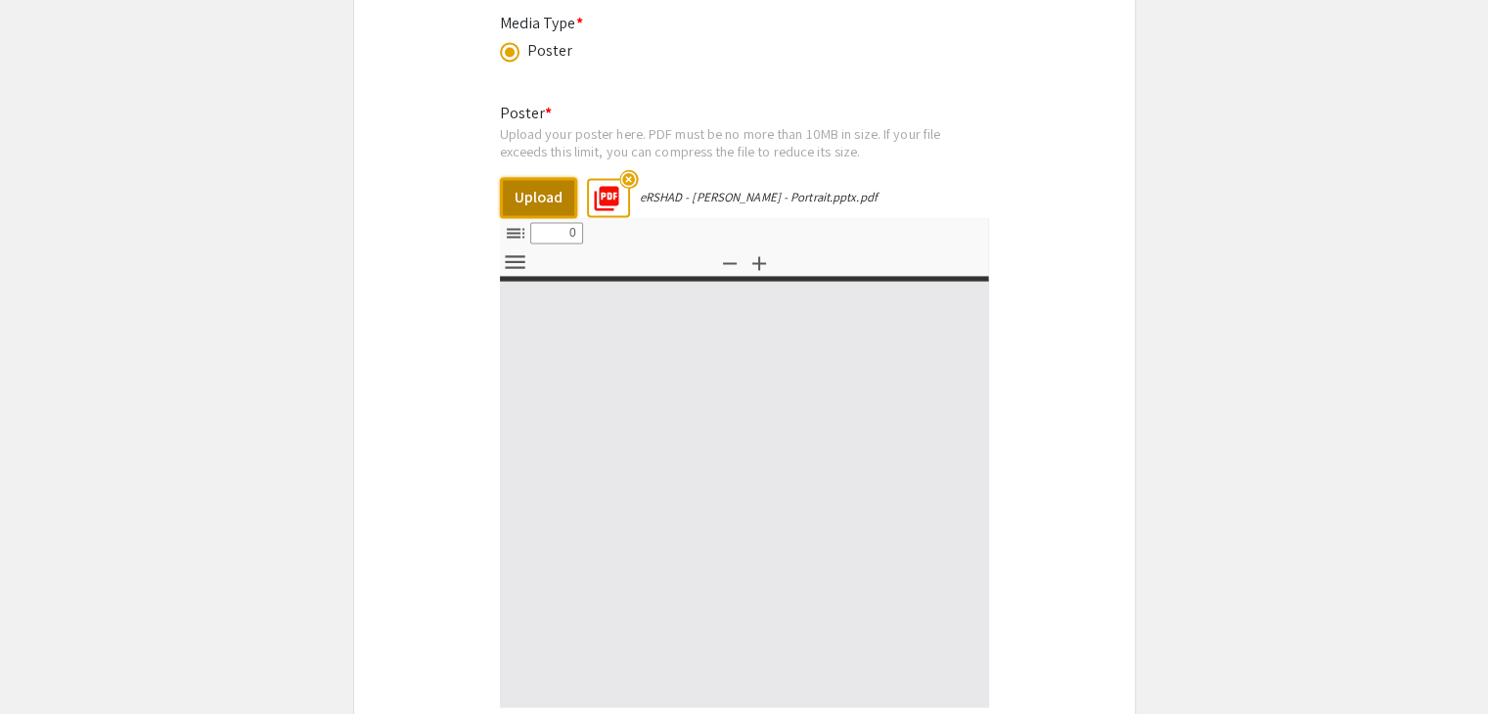
type input "1"
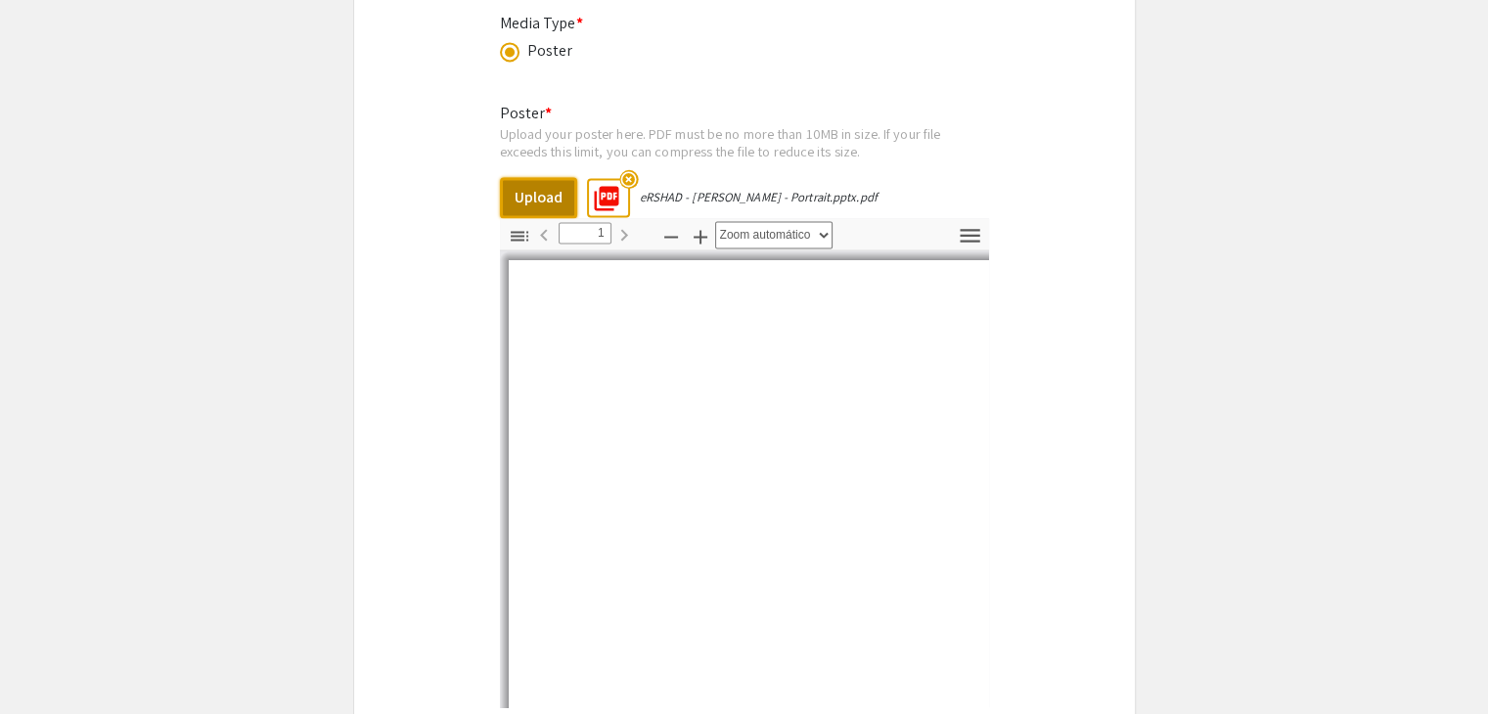
scroll to position [3065, 0]
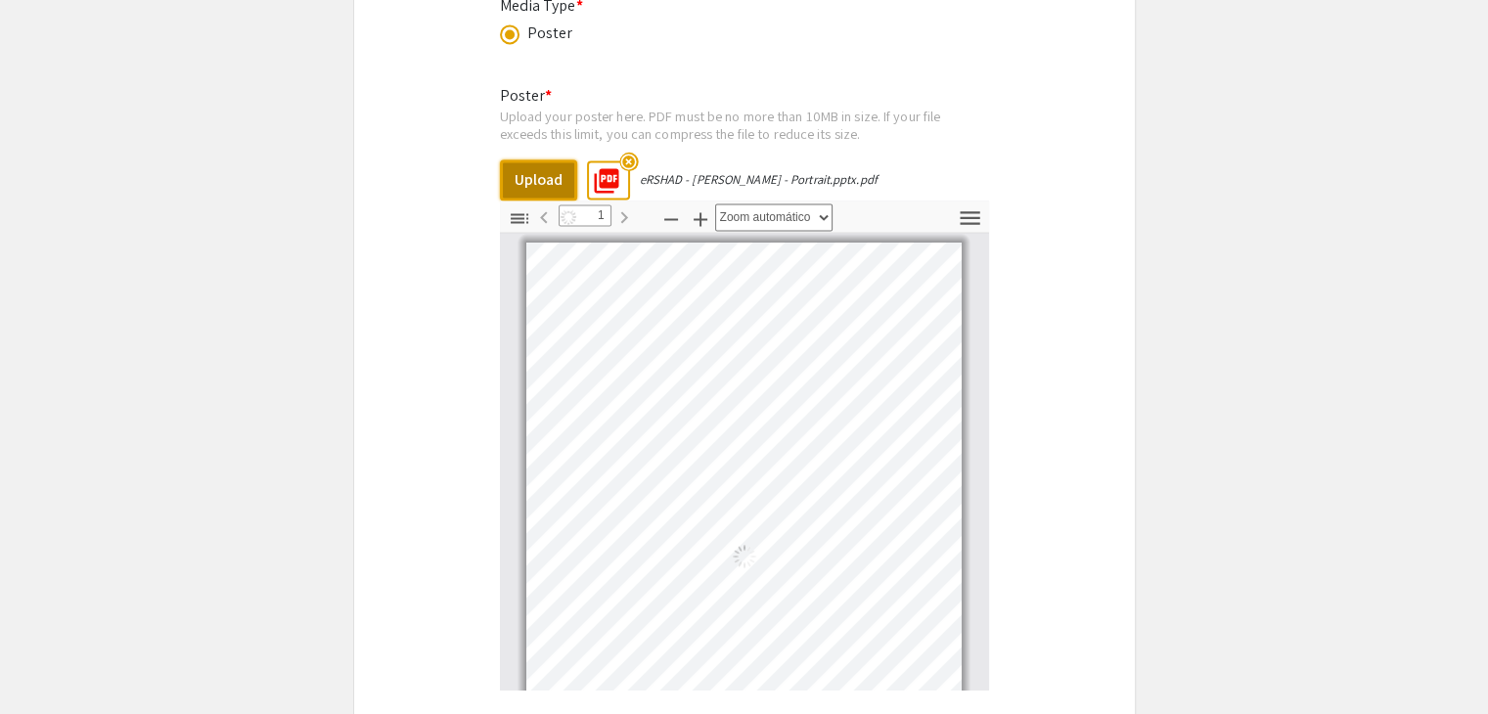
select select "auto"
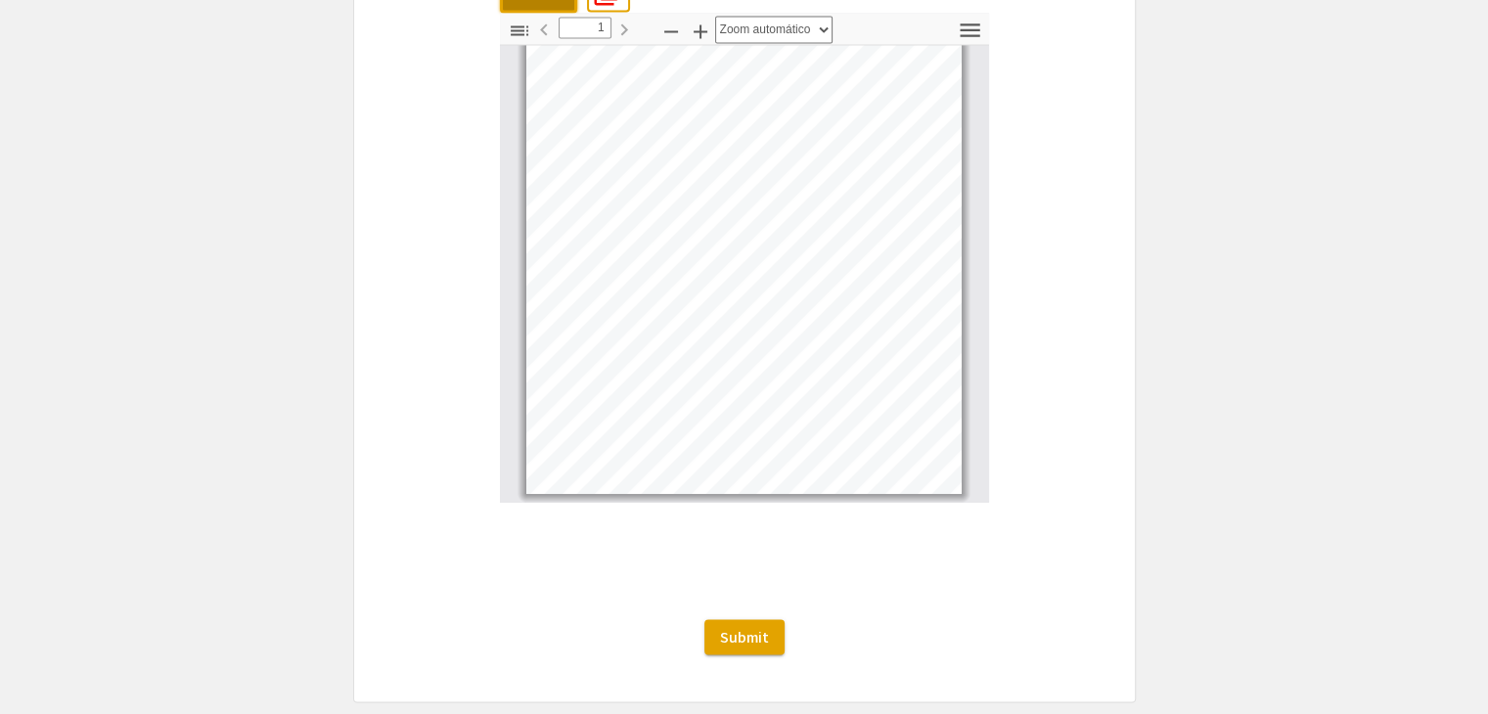
scroll to position [0, 0]
